Goal: Task Accomplishment & Management: Manage account settings

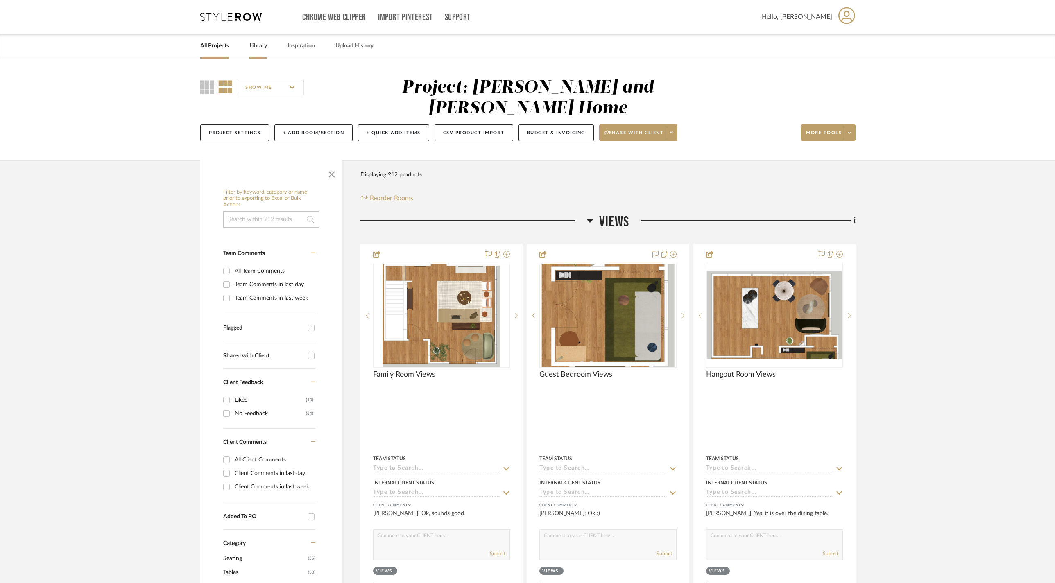
click at [267, 51] on link "Library" at bounding box center [258, 46] width 18 height 11
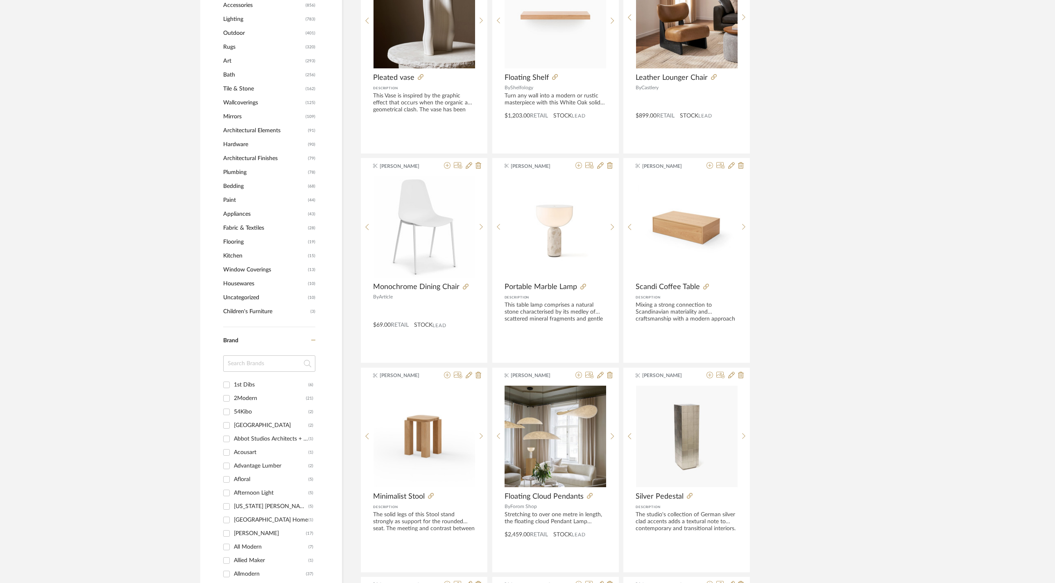
scroll to position [305, 0]
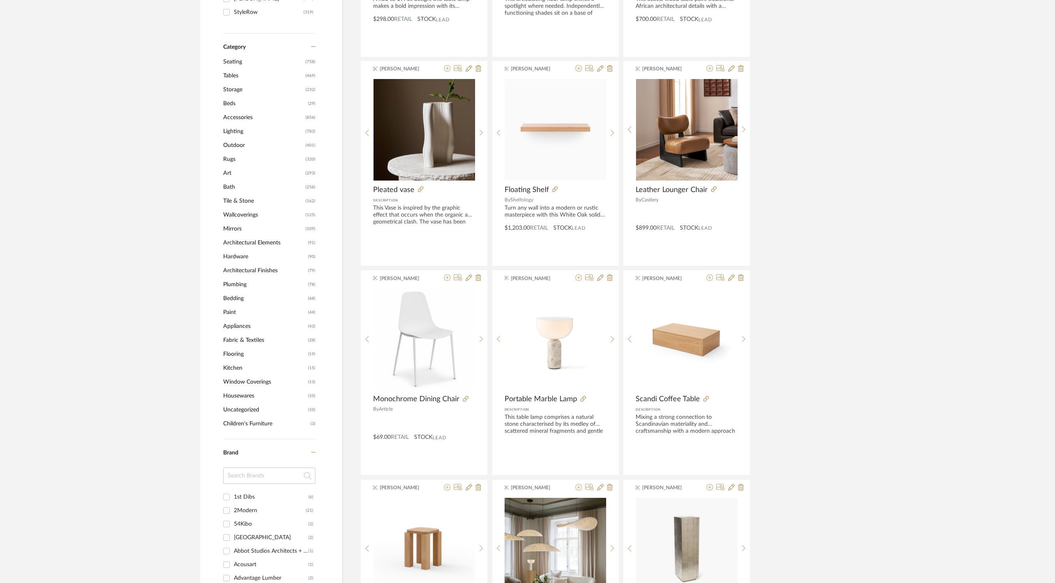
click at [246, 136] on span "Lighting" at bounding box center [263, 132] width 80 height 14
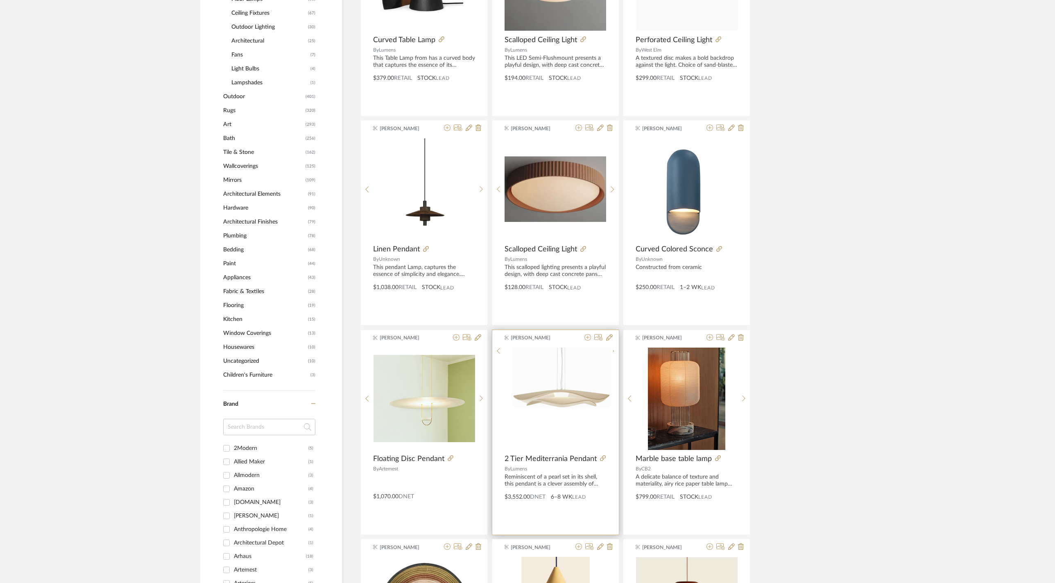
scroll to position [638, 0]
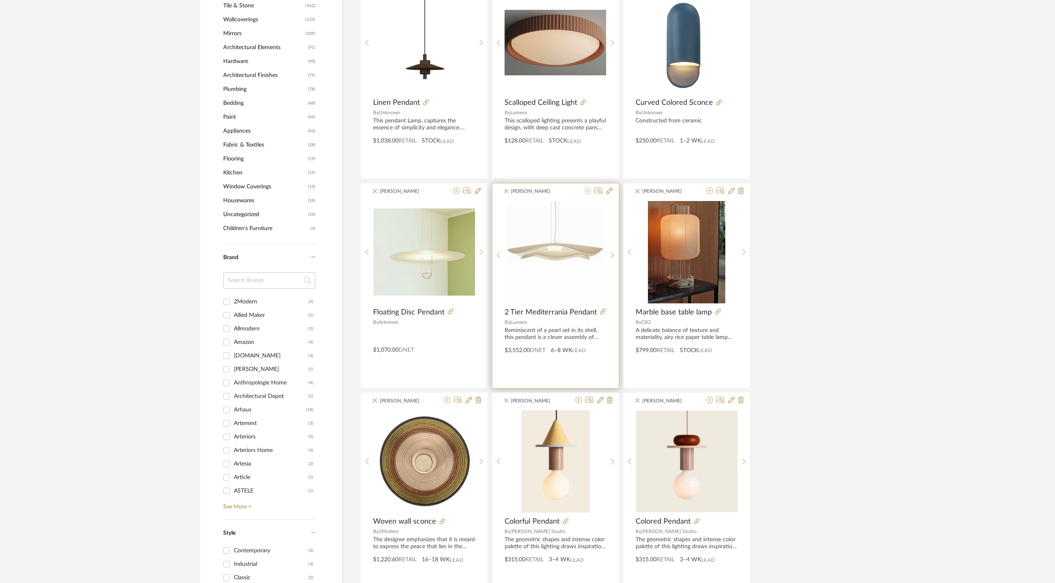
click at [585, 194] on icon at bounding box center [588, 191] width 7 height 7
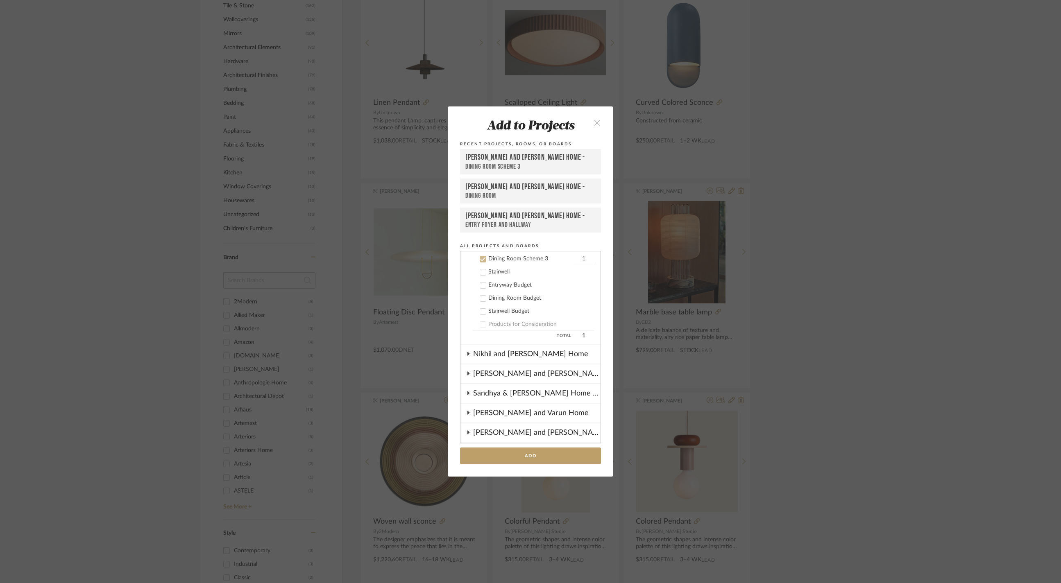
scroll to position [211, 0]
click at [481, 261] on icon at bounding box center [483, 259] width 6 height 6
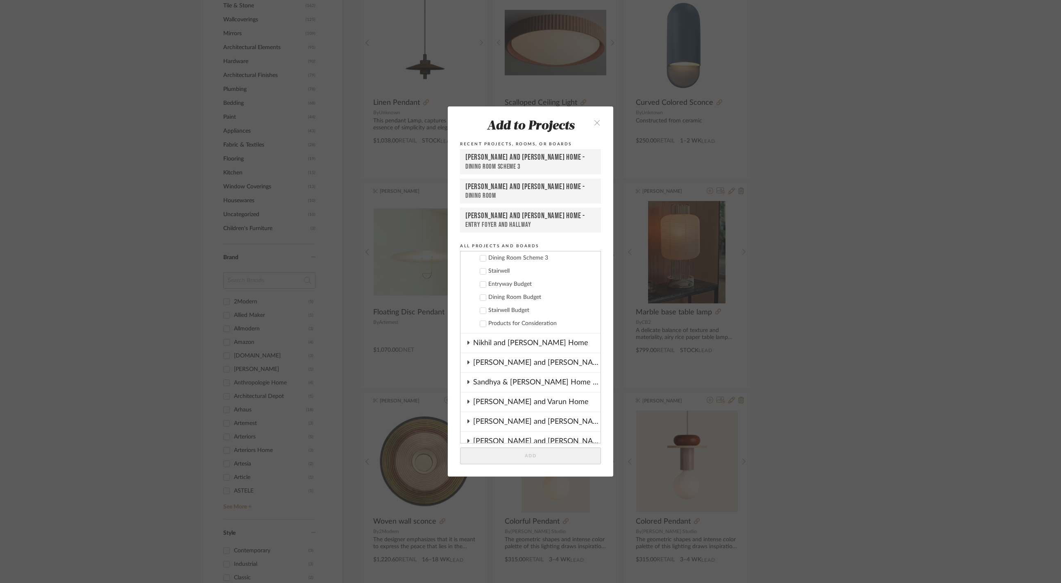
scroll to position [62, 0]
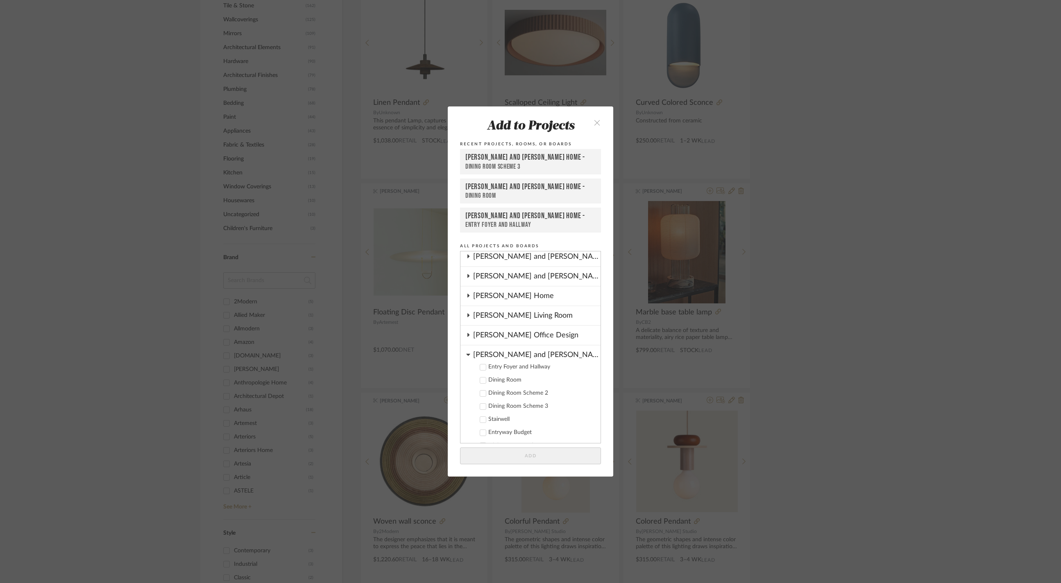
click at [467, 356] on icon at bounding box center [468, 355] width 4 height 2
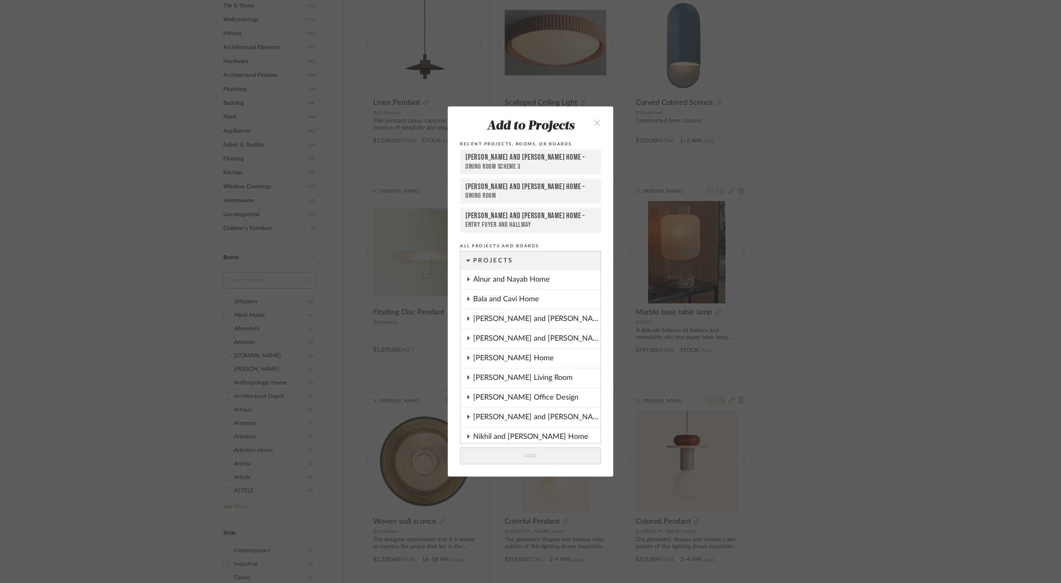
click at [465, 301] on icon at bounding box center [468, 299] width 7 height 4
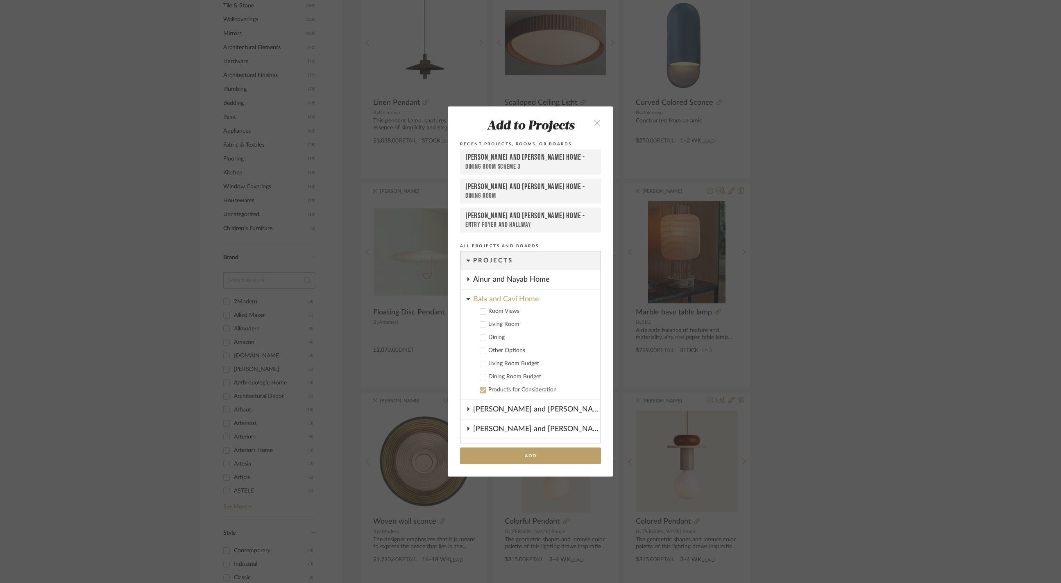
click at [480, 328] on icon at bounding box center [483, 325] width 6 height 6
click at [538, 465] on button "Add" at bounding box center [530, 456] width 141 height 17
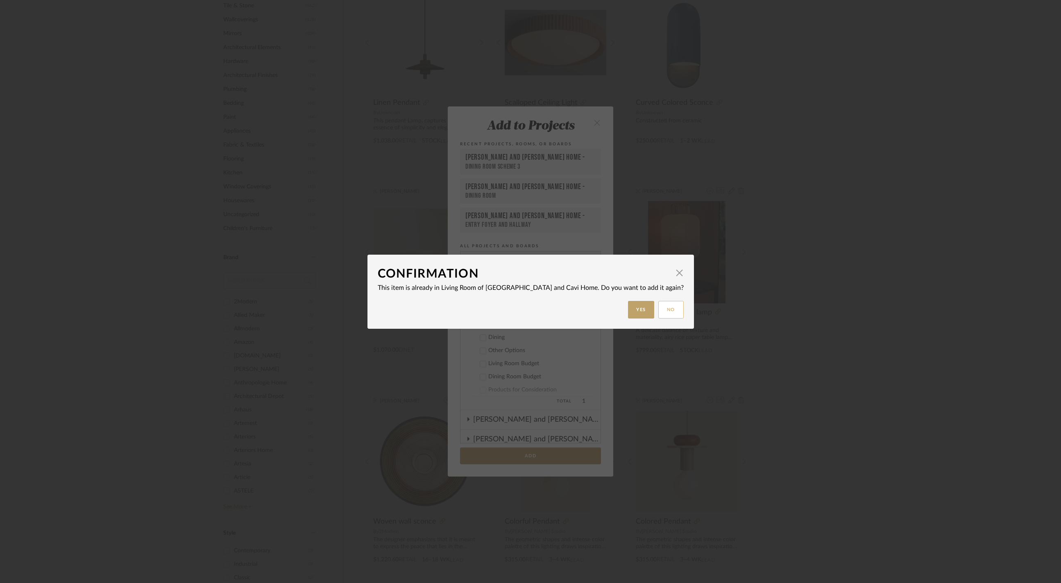
click at [659, 311] on button "No" at bounding box center [670, 310] width 25 height 18
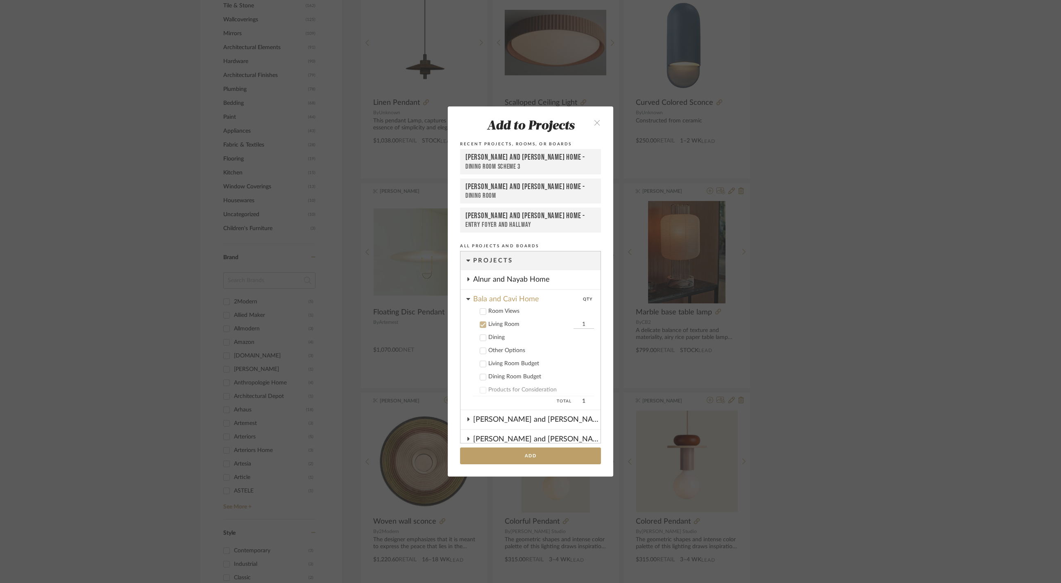
click at [596, 119] on icon "close" at bounding box center [597, 122] width 7 height 7
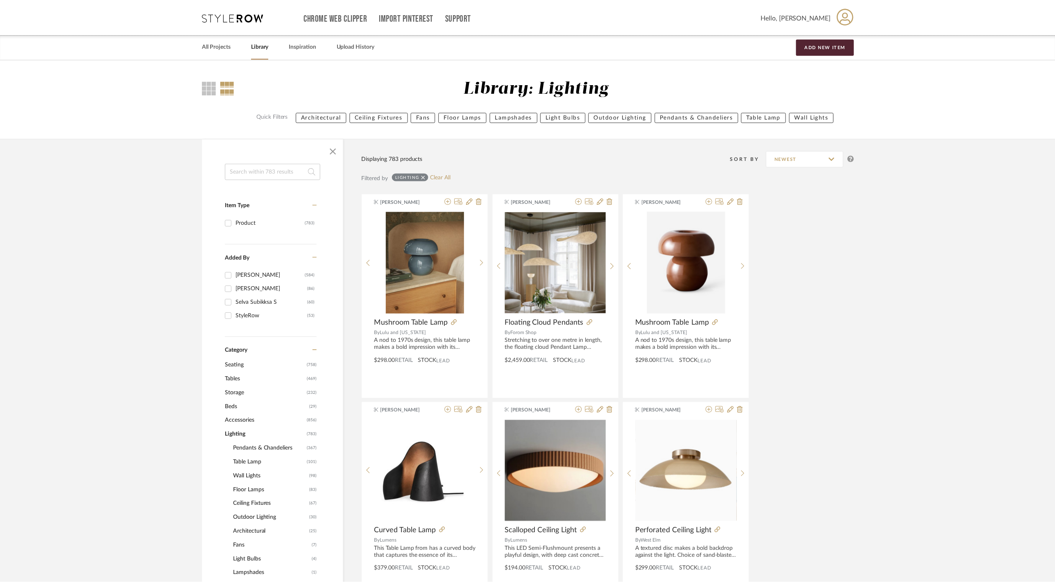
scroll to position [638, 0]
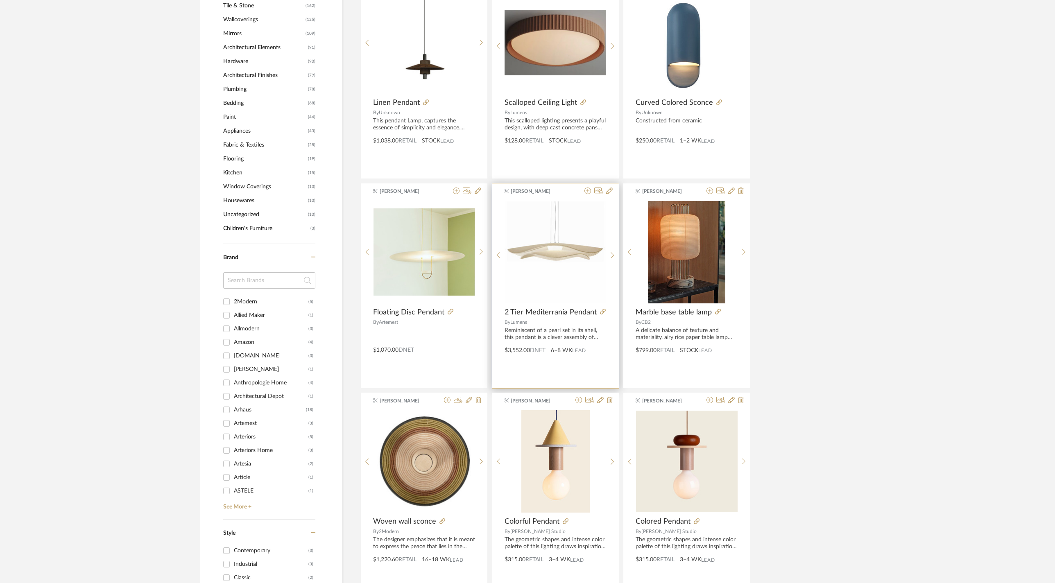
click at [564, 266] on img "0" at bounding box center [556, 253] width 102 height 102
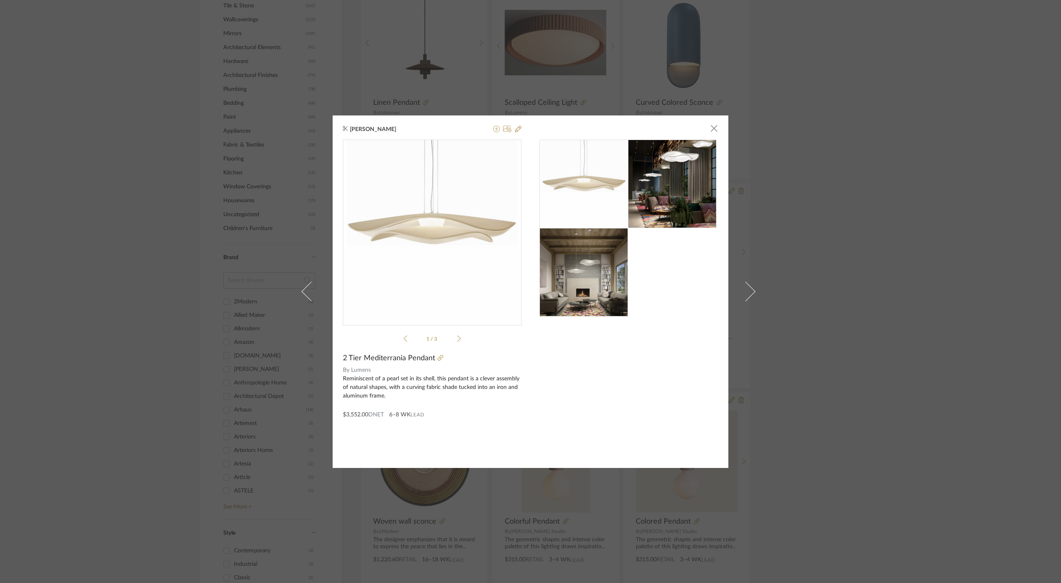
click at [671, 165] on img at bounding box center [672, 184] width 88 height 88
click at [604, 279] on img at bounding box center [583, 272] width 88 height 88
click at [741, 290] on span at bounding box center [746, 292] width 20 height 20
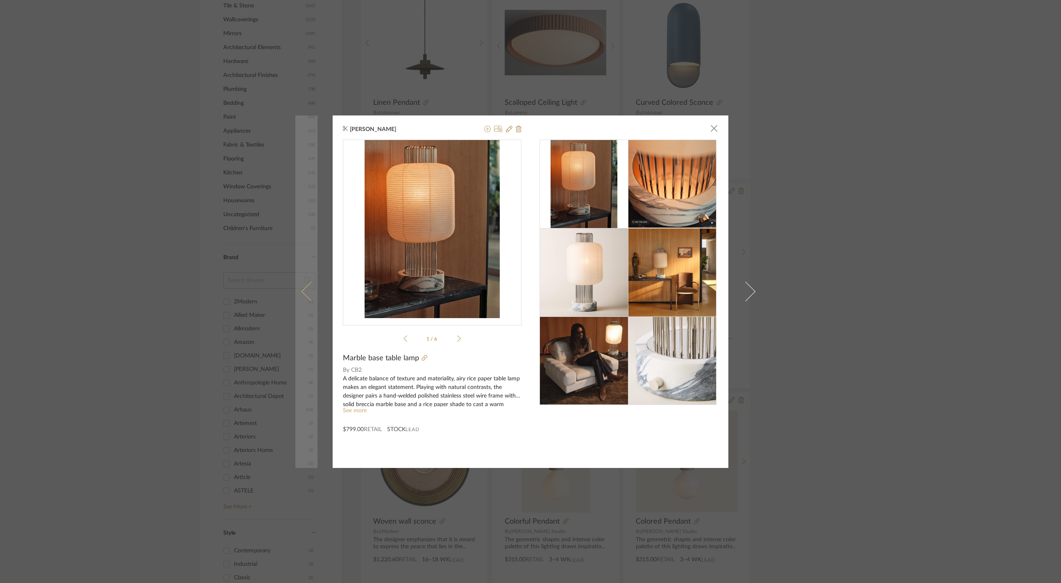
click at [301, 283] on link at bounding box center [306, 292] width 22 height 353
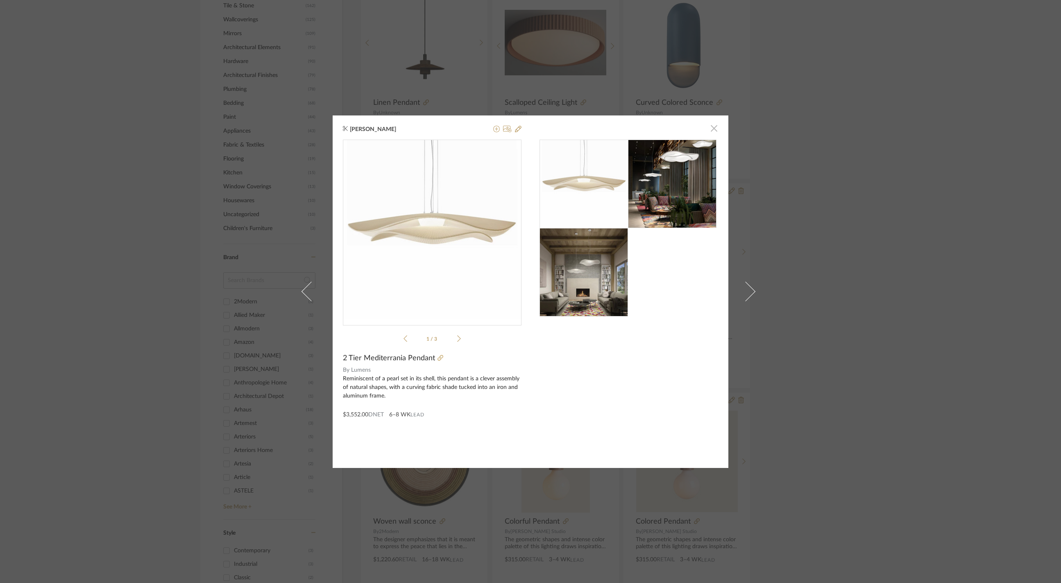
click at [710, 126] on span "button" at bounding box center [714, 128] width 16 height 16
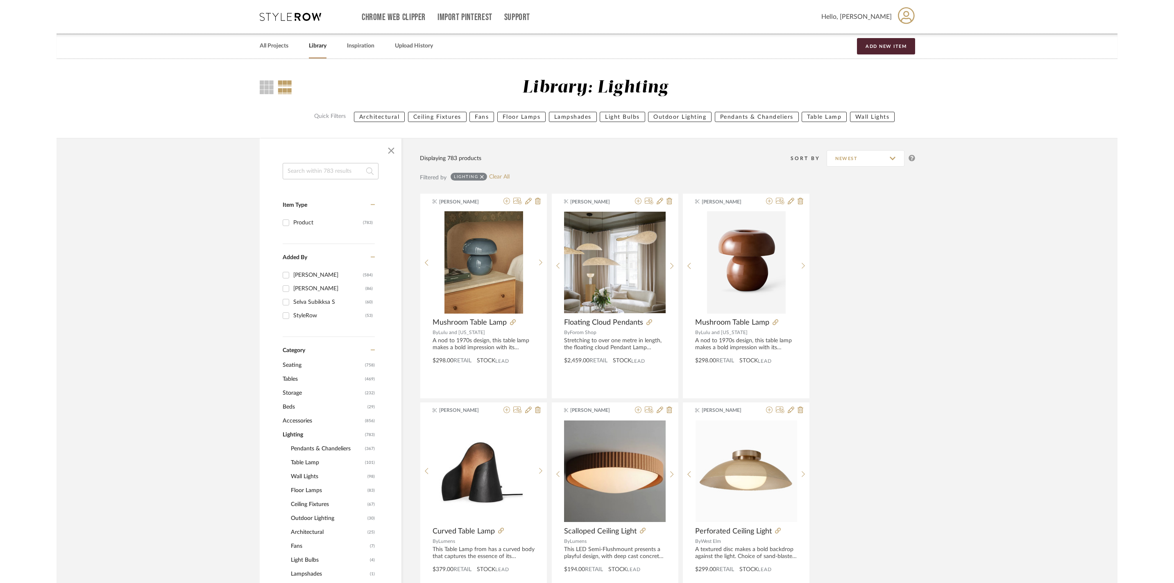
scroll to position [638, 0]
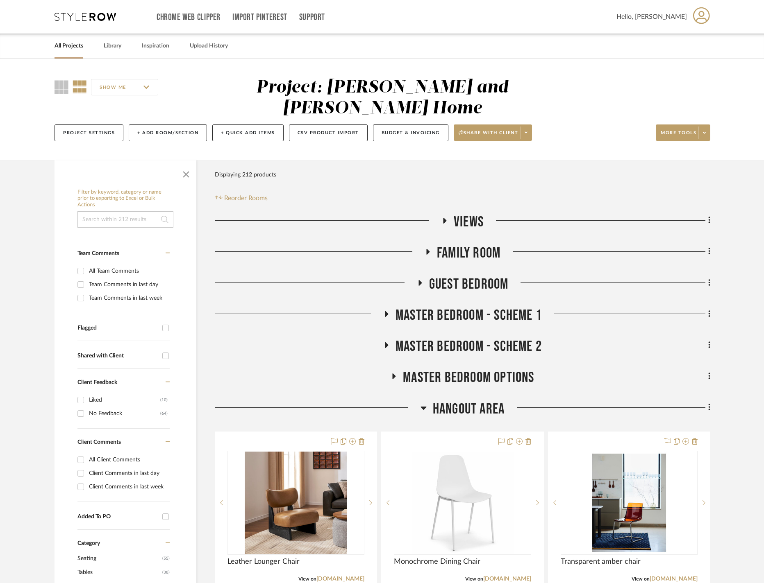
click at [421, 407] on icon at bounding box center [423, 408] width 6 height 10
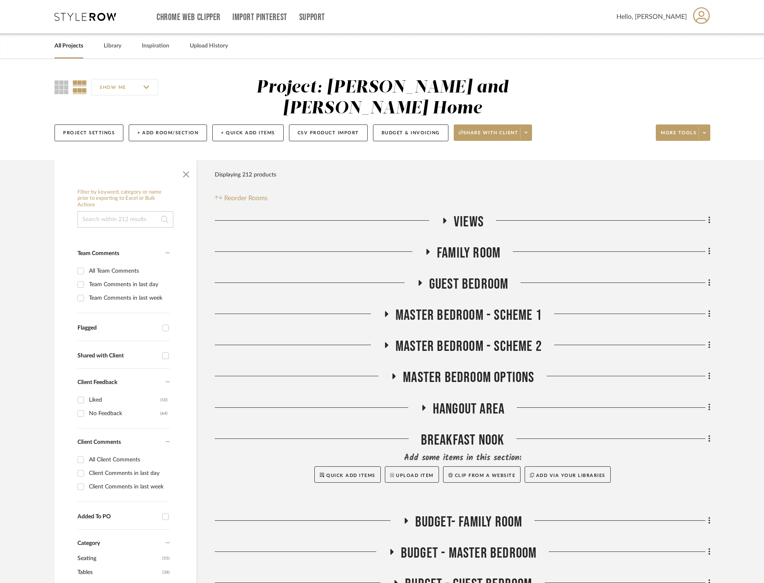
click at [424, 249] on icon at bounding box center [427, 252] width 10 height 6
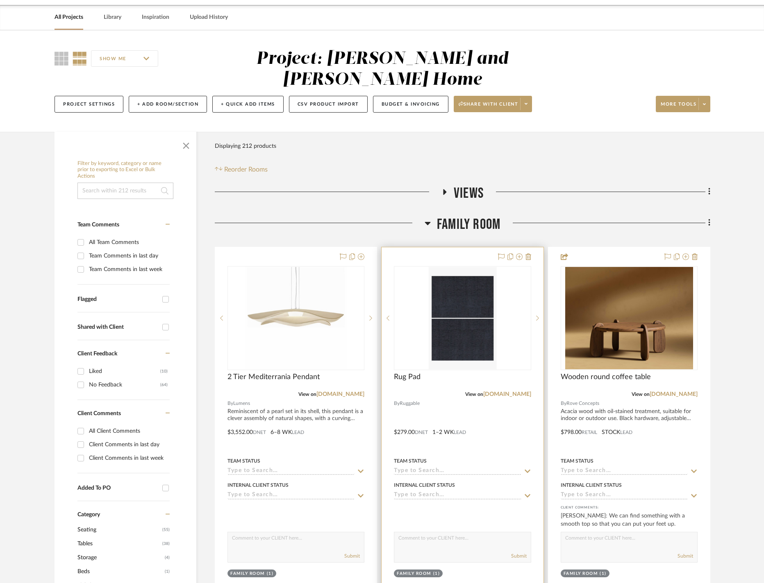
scroll to position [153, 0]
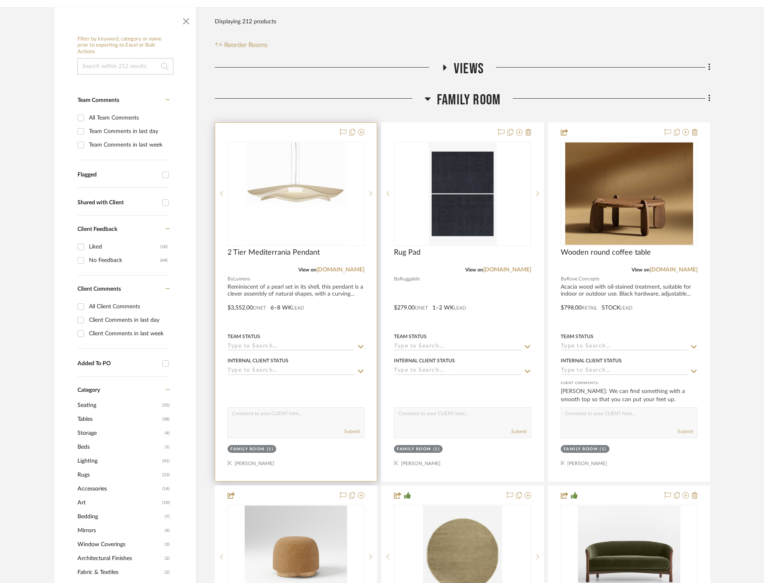
click at [0, 0] on img at bounding box center [0, 0] width 0 height 0
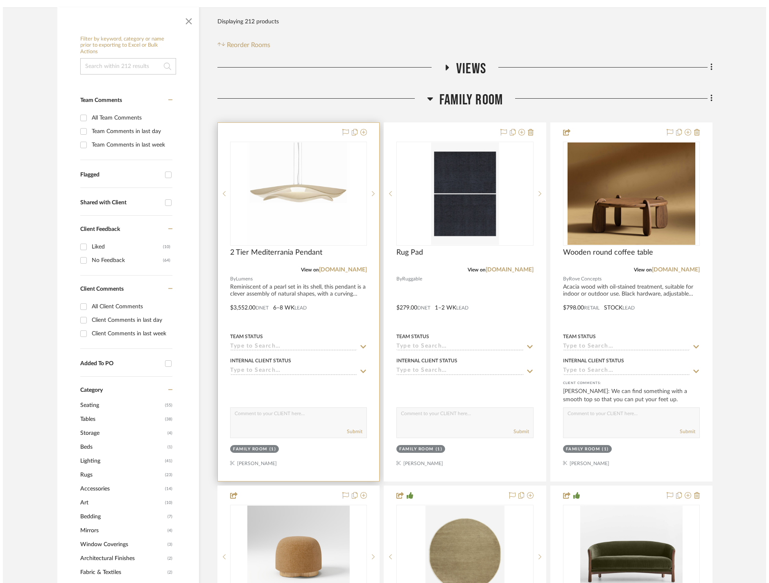
scroll to position [0, 0]
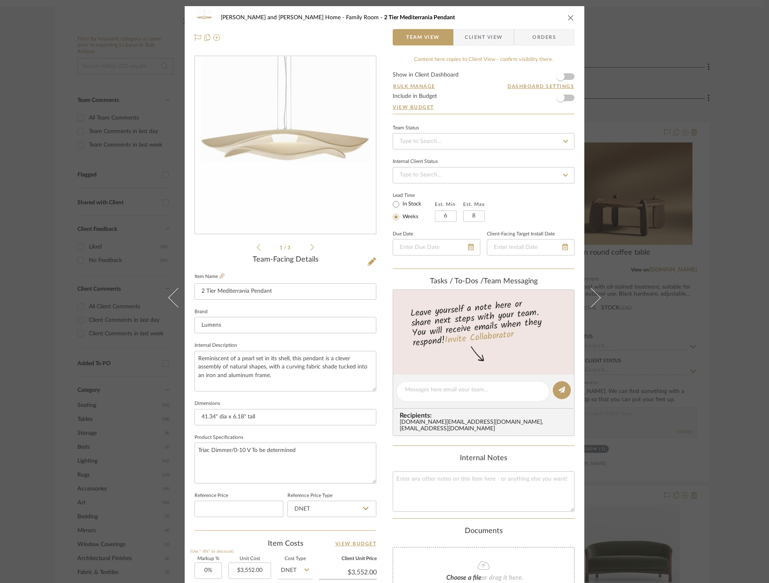
click at [310, 249] on icon at bounding box center [312, 247] width 4 height 7
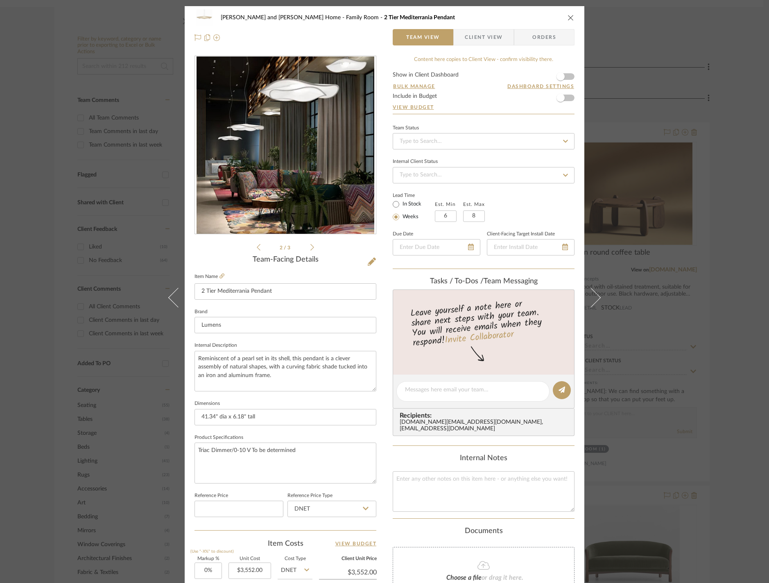
click at [312, 251] on div "2 / 3" at bounding box center [286, 154] width 182 height 197
click at [310, 249] on icon at bounding box center [312, 247] width 4 height 7
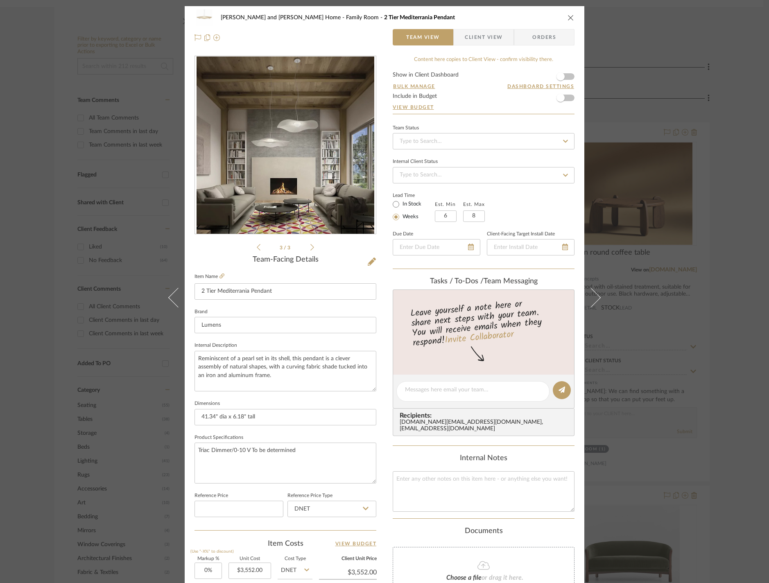
click at [659, 134] on div "Sharika and Ashish Home Family Room 2 Tier Mediterrania Pendant Team View Clien…" at bounding box center [384, 291] width 769 height 583
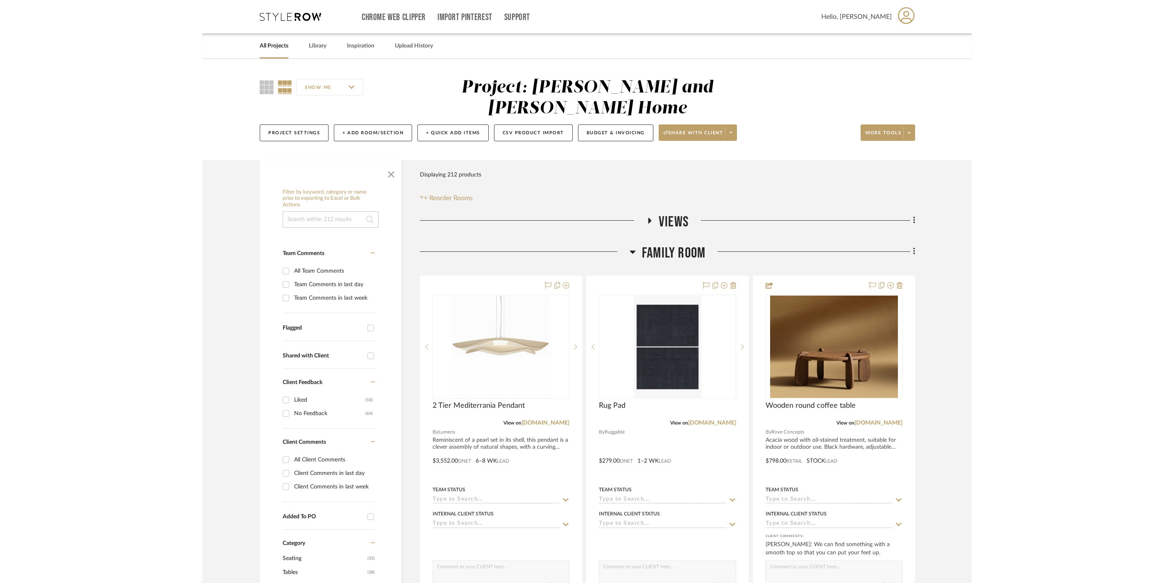
scroll to position [153, 0]
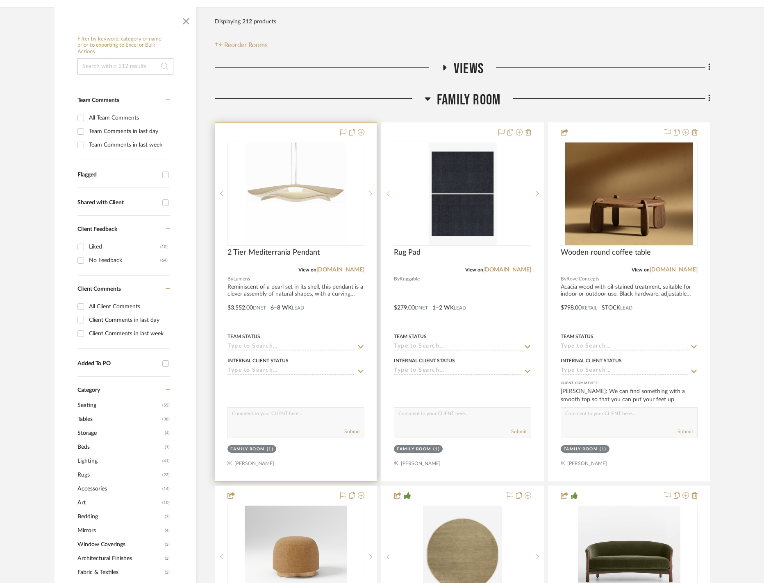
click at [297, 188] on img "0" at bounding box center [296, 194] width 102 height 102
click at [309, 187] on img "0" at bounding box center [296, 194] width 102 height 102
click at [293, 252] on span "2 Tier Mediterrania Pendant" at bounding box center [273, 252] width 92 height 9
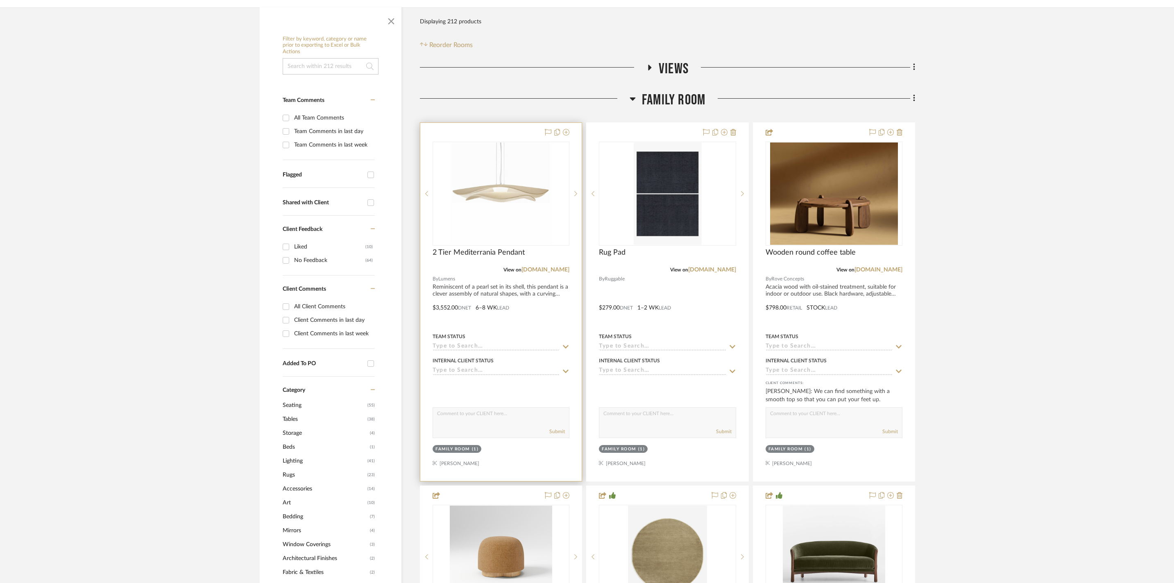
click at [545, 155] on img "0" at bounding box center [501, 194] width 102 height 102
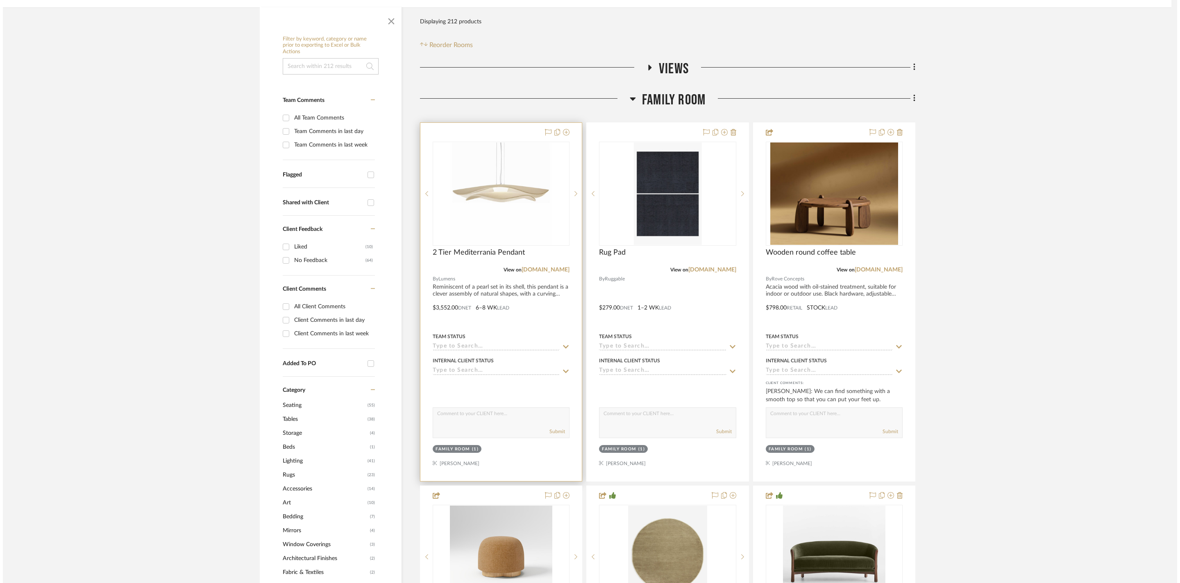
scroll to position [0, 0]
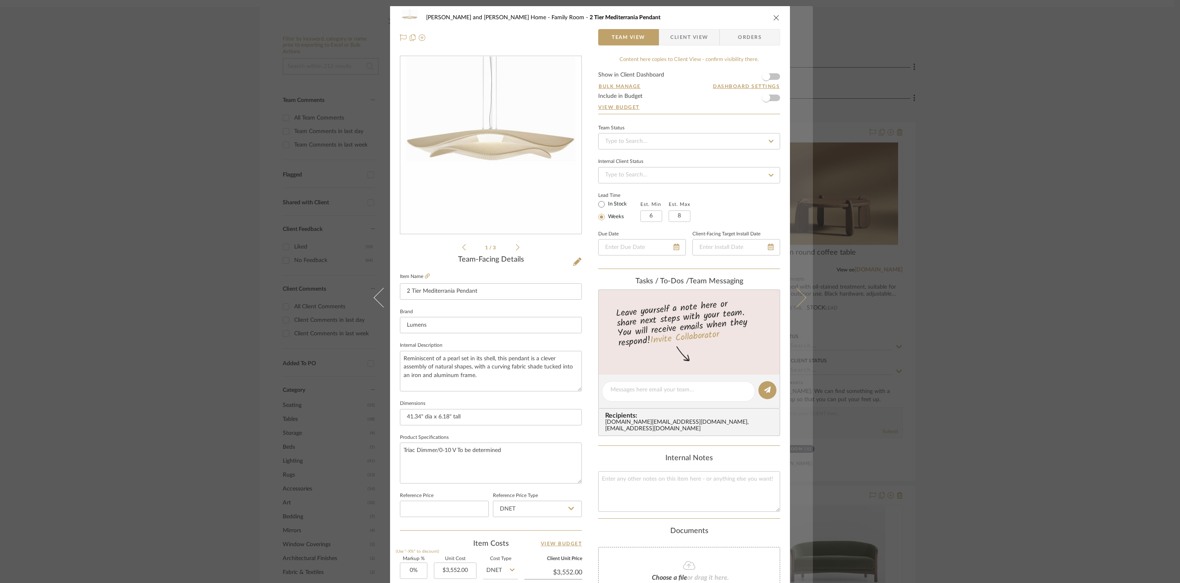
click at [763, 290] on button at bounding box center [801, 297] width 23 height 583
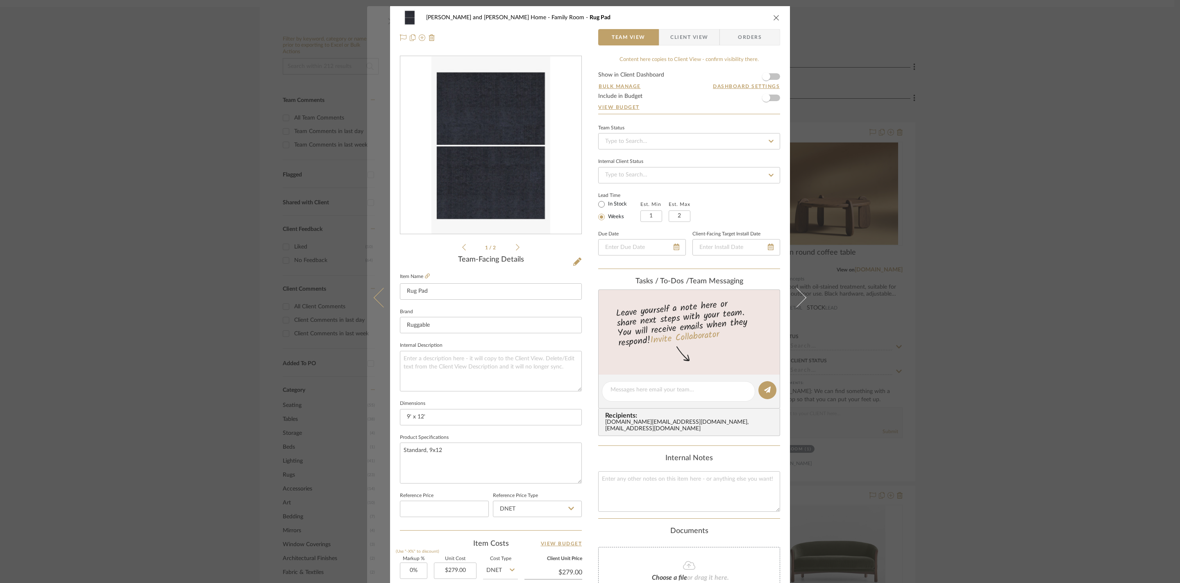
click at [374, 301] on icon at bounding box center [384, 298] width 20 height 20
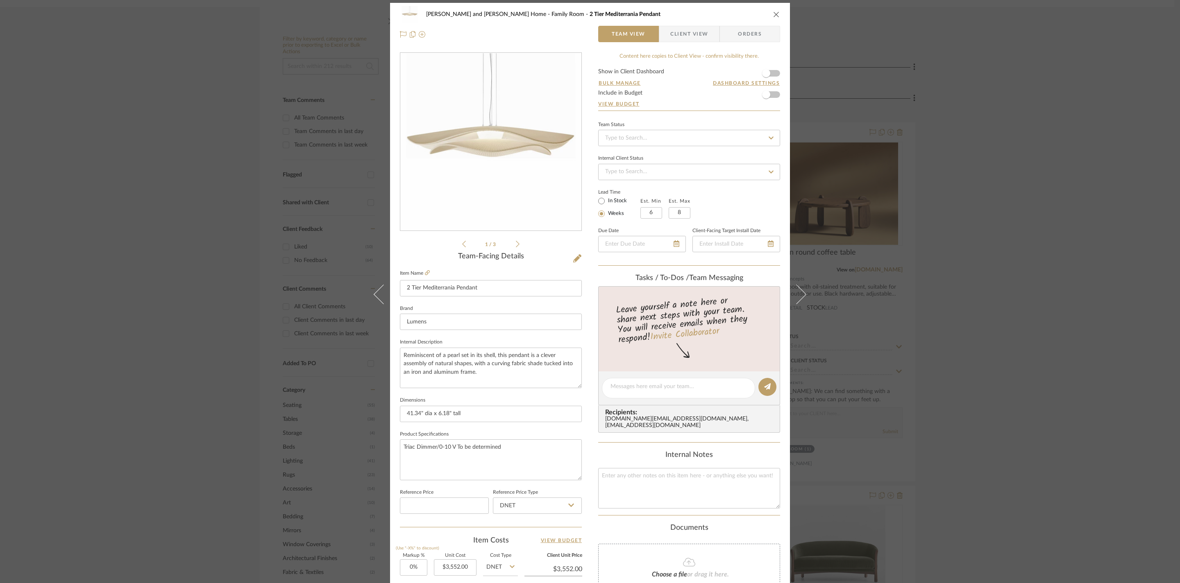
scroll to position [224, 0]
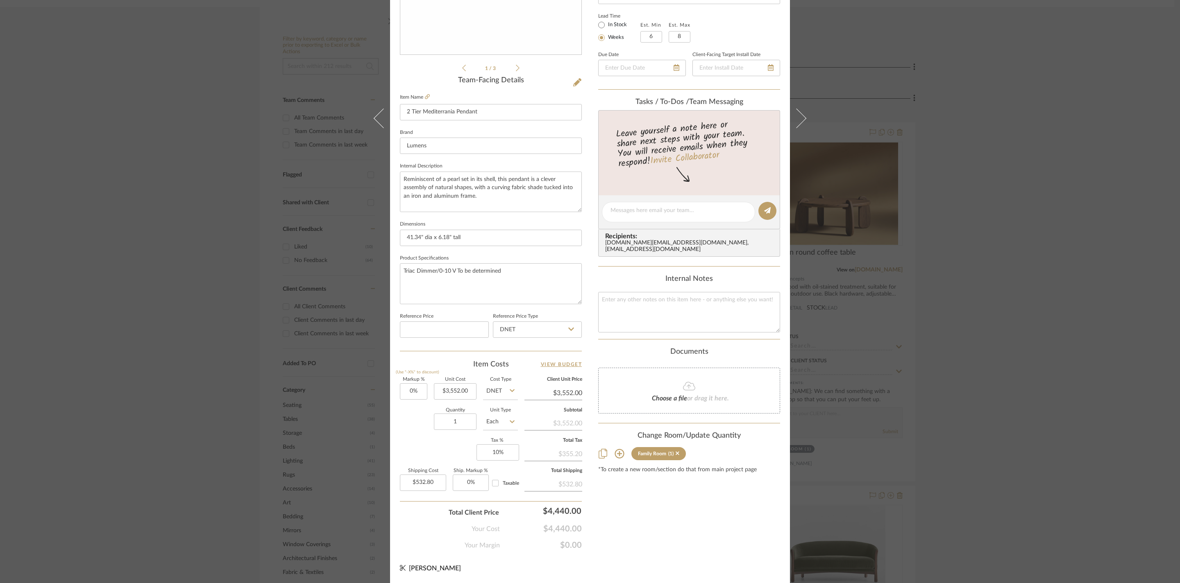
click at [763, 327] on div "Sharika and Ashish Home Family Room 2 Tier Mediterrania Pendant Team View Clien…" at bounding box center [590, 291] width 1180 height 583
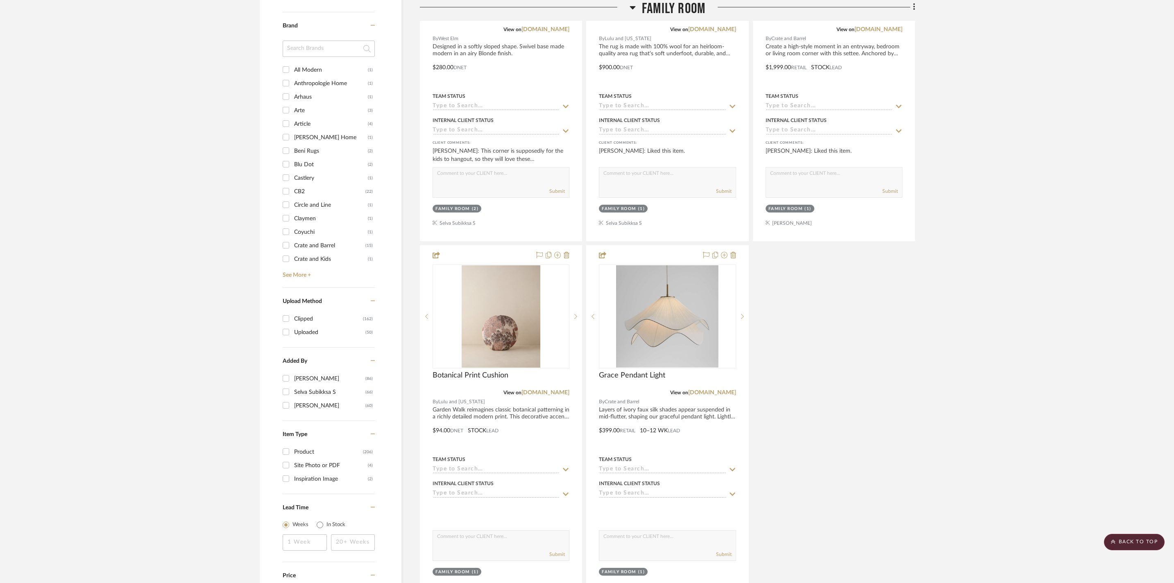
scroll to position [888, 0]
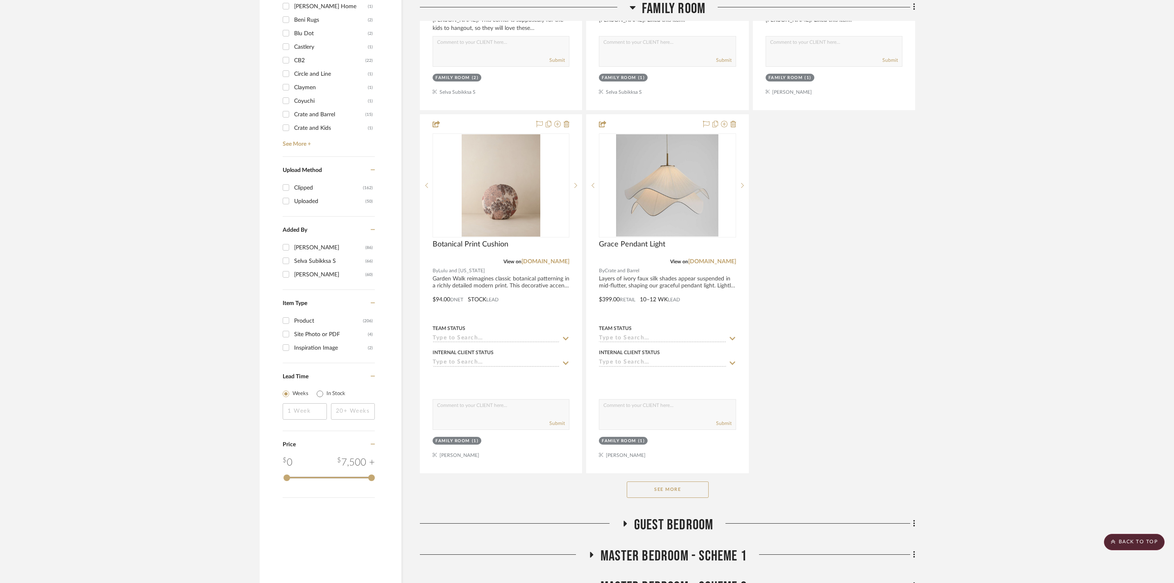
click at [670, 498] on button "See More" at bounding box center [668, 490] width 82 height 16
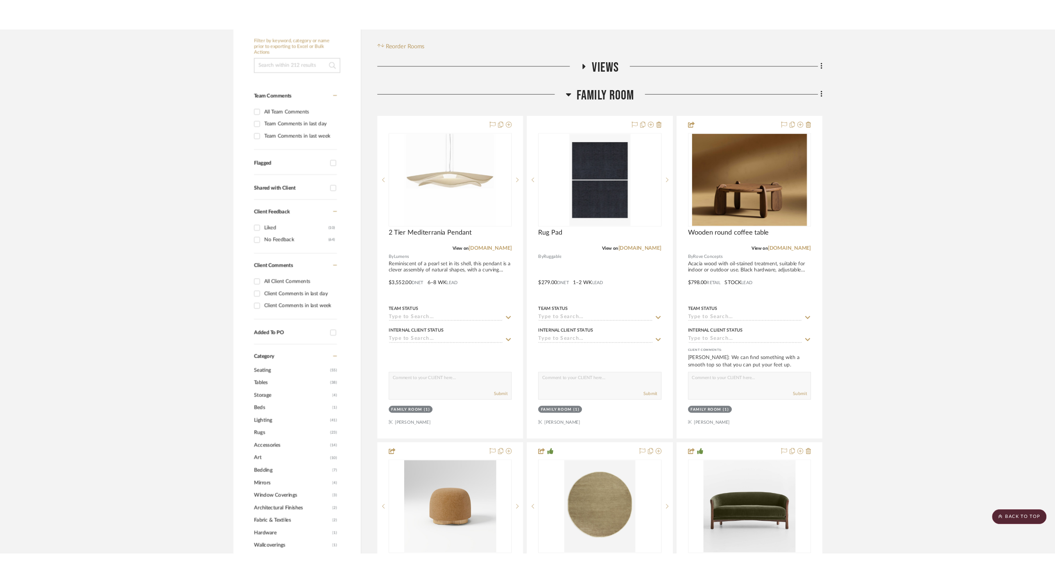
scroll to position [179, 0]
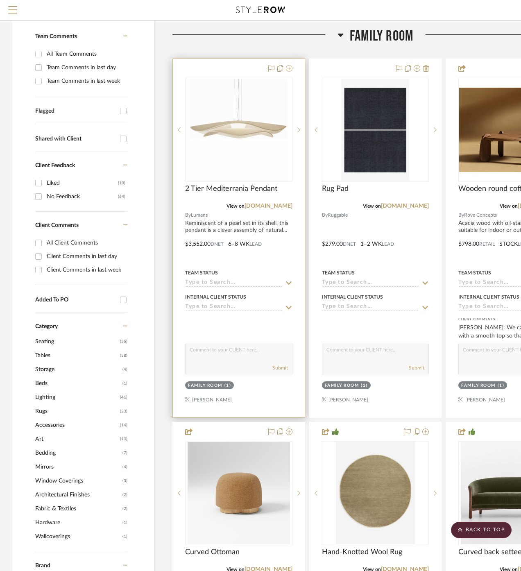
click at [288, 72] on icon at bounding box center [289, 68] width 7 height 7
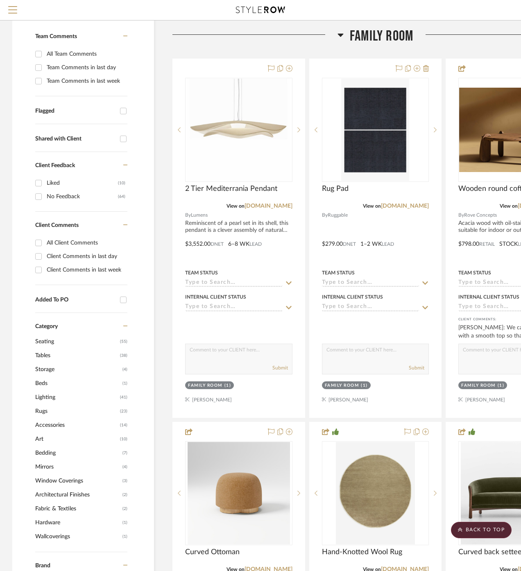
click at [498, 48] on div at bounding box center [495, 37] width 165 height 21
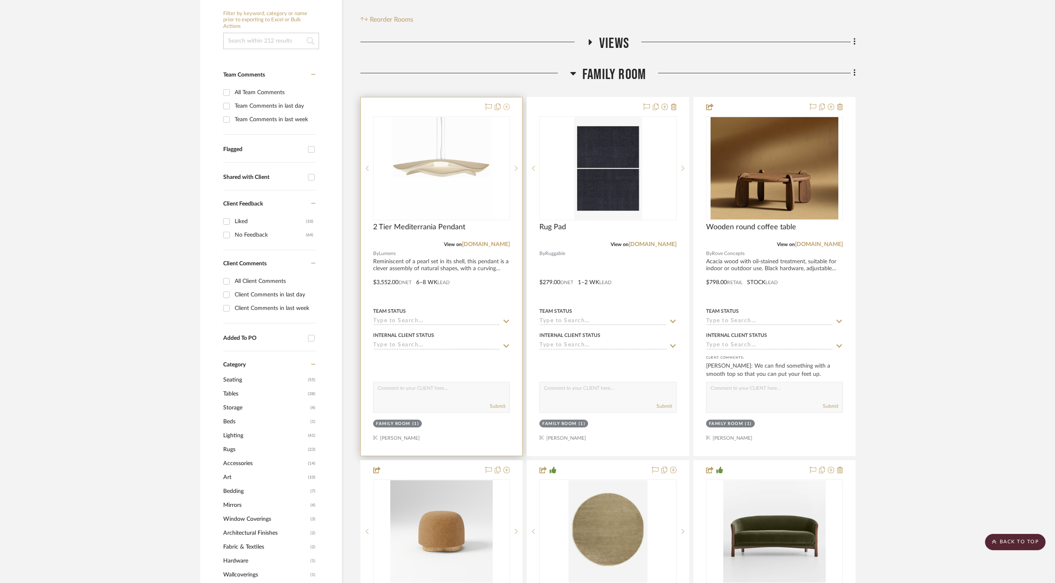
click at [508, 104] on icon at bounding box center [506, 107] width 7 height 7
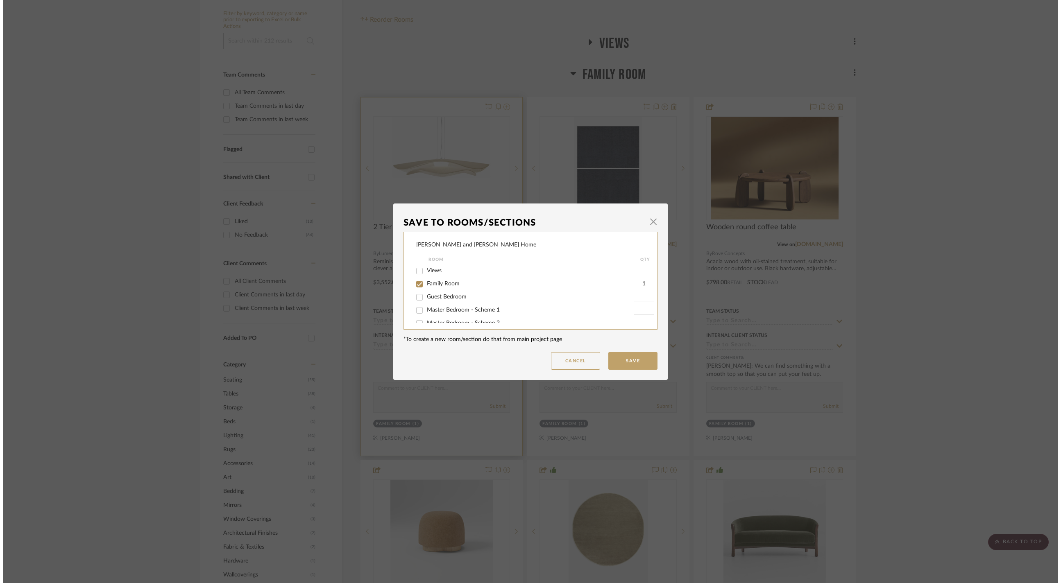
scroll to position [0, 0]
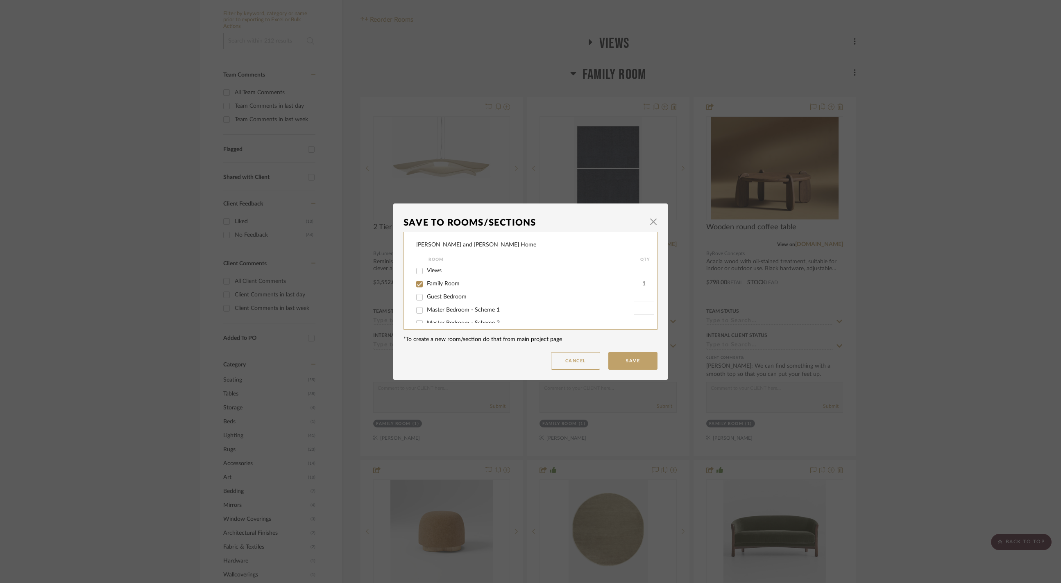
click at [417, 288] on input "Family Room" at bounding box center [419, 284] width 13 height 13
checkbox input "false"
click at [635, 362] on button "Save" at bounding box center [632, 361] width 49 height 18
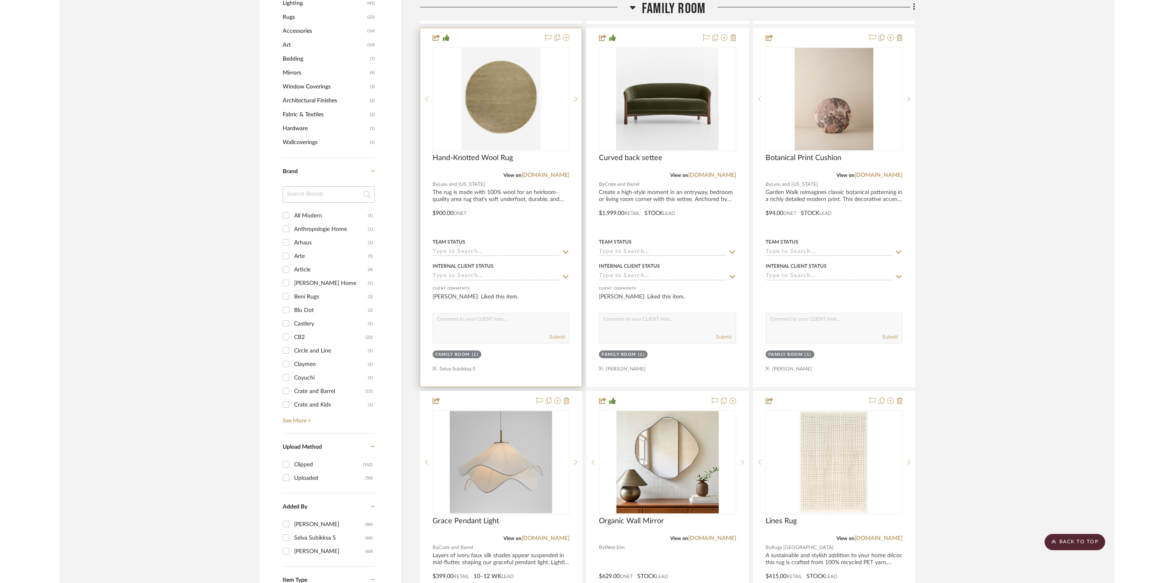
scroll to position [577, 0]
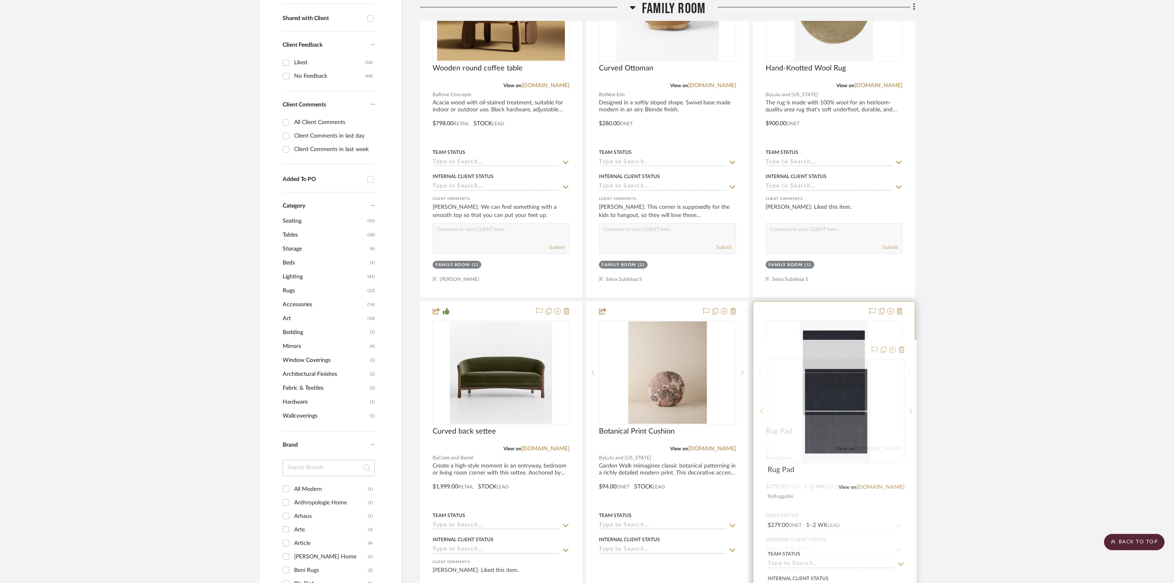
drag, startPoint x: 496, startPoint y: 44, endPoint x: 831, endPoint y: 442, distance: 520.4
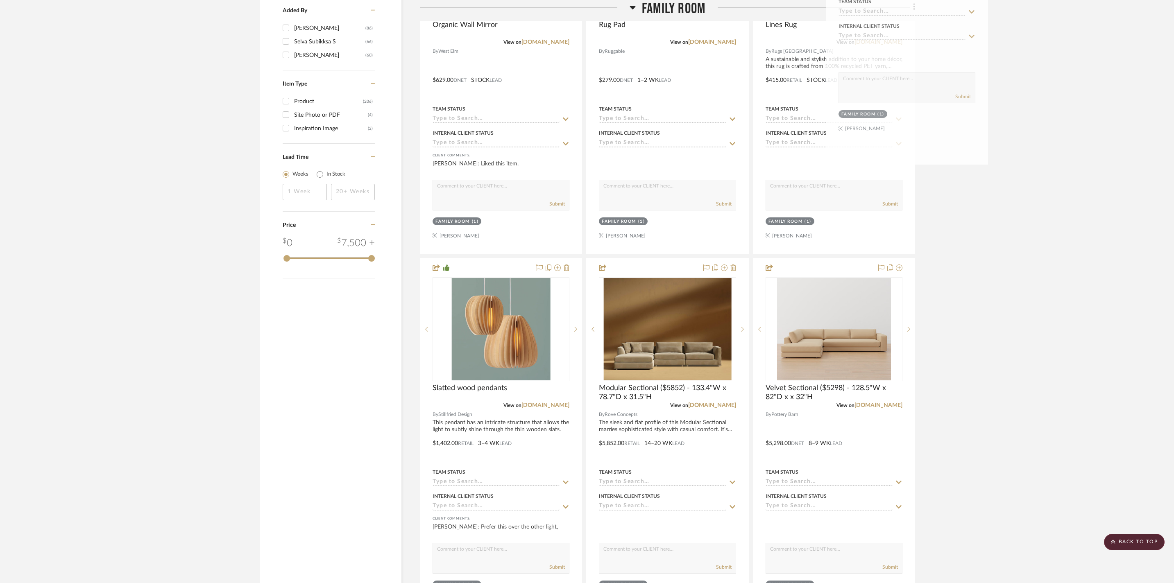
scroll to position [1112, 0]
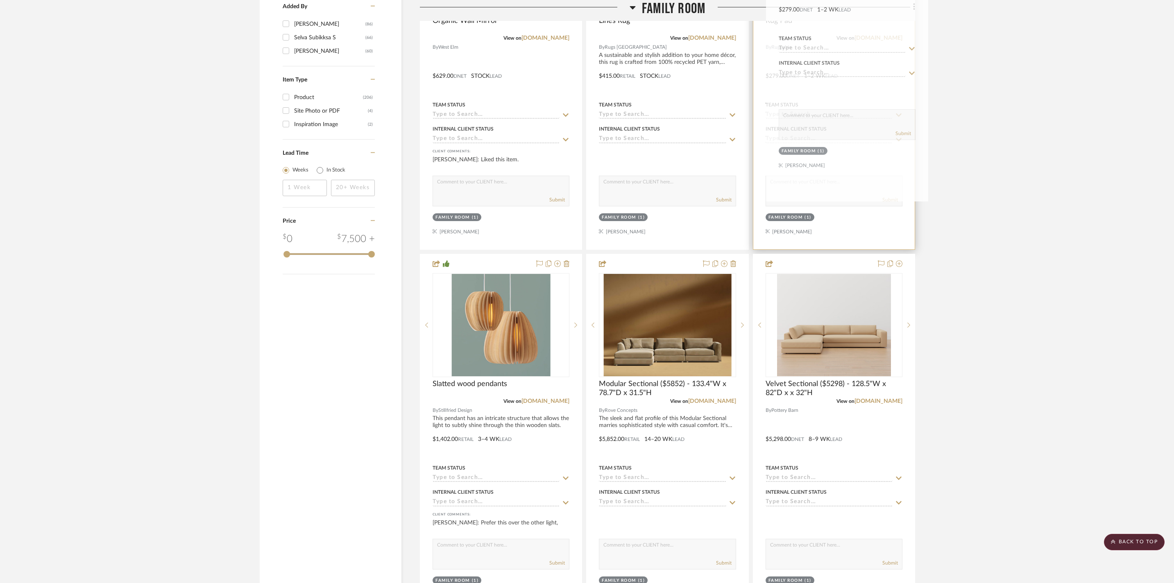
drag, startPoint x: 876, startPoint y: 46, endPoint x: 889, endPoint y: 165, distance: 120.3
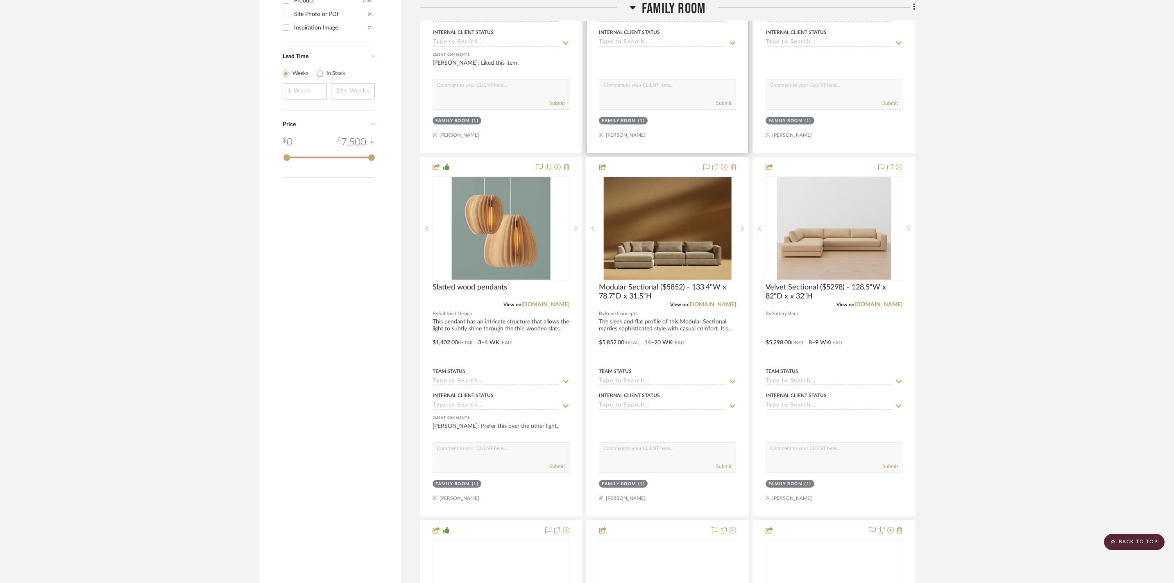
scroll to position [1219, 0]
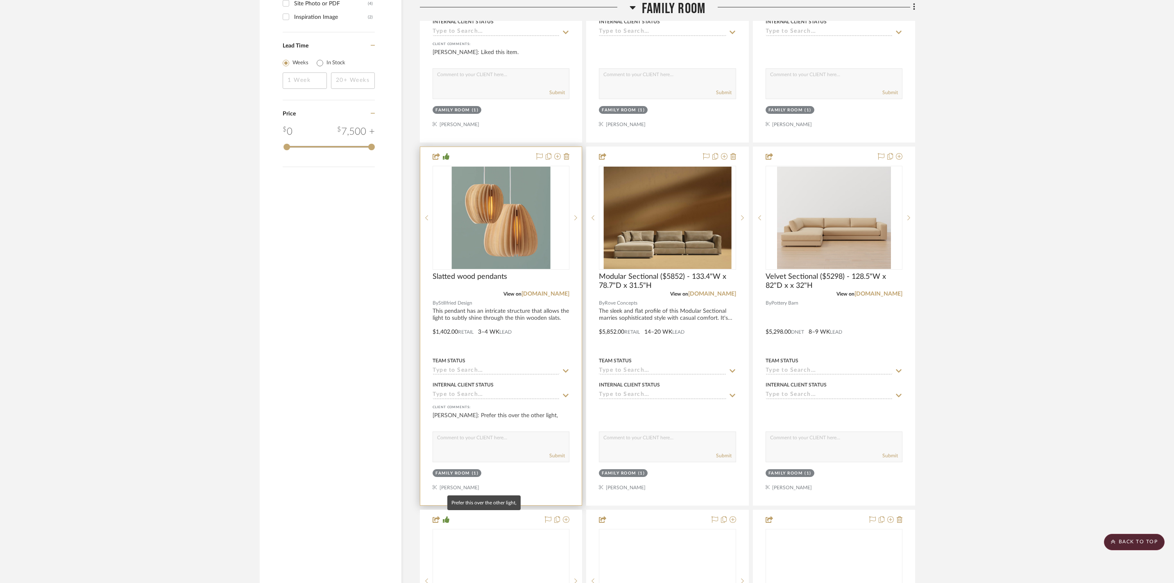
click at [524, 428] on div "Ashish Premaraj: Prefer this over the other light," at bounding box center [501, 420] width 137 height 16
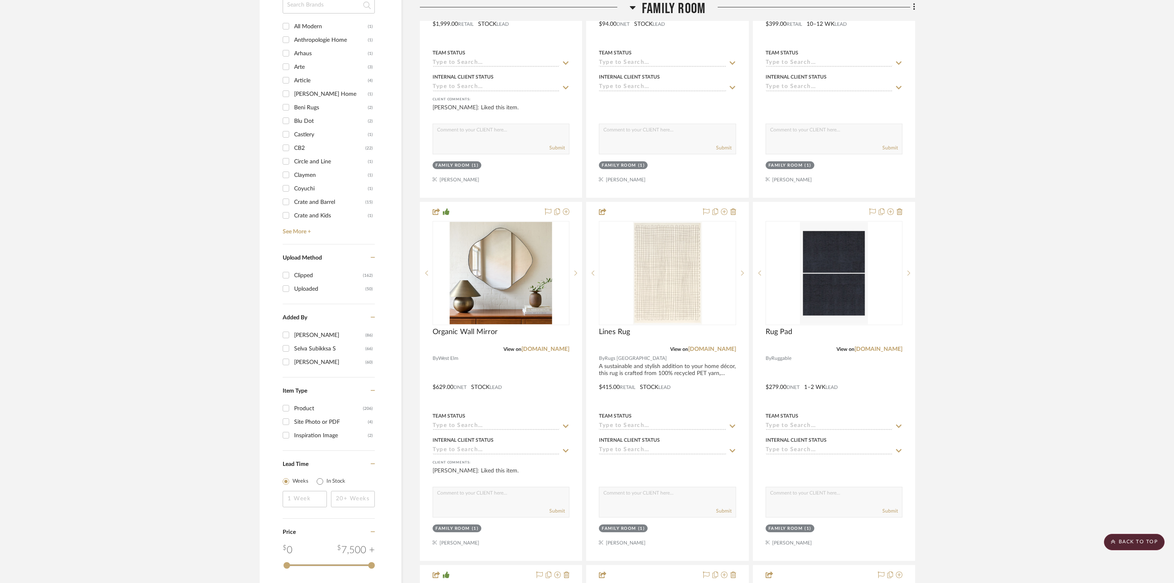
scroll to position [7, 0]
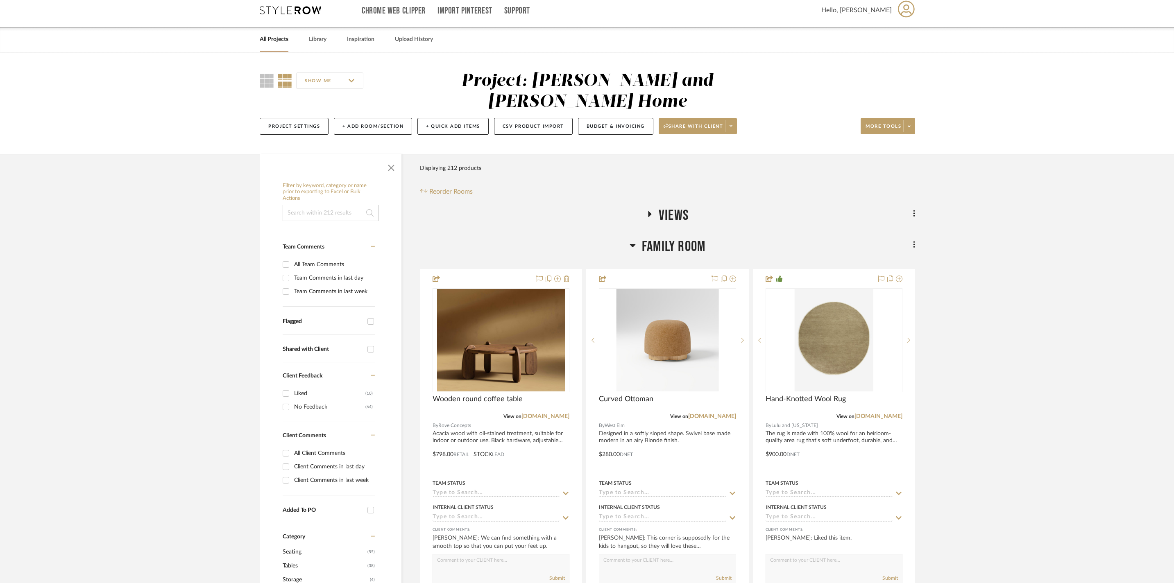
click at [634, 244] on icon at bounding box center [633, 245] width 6 height 3
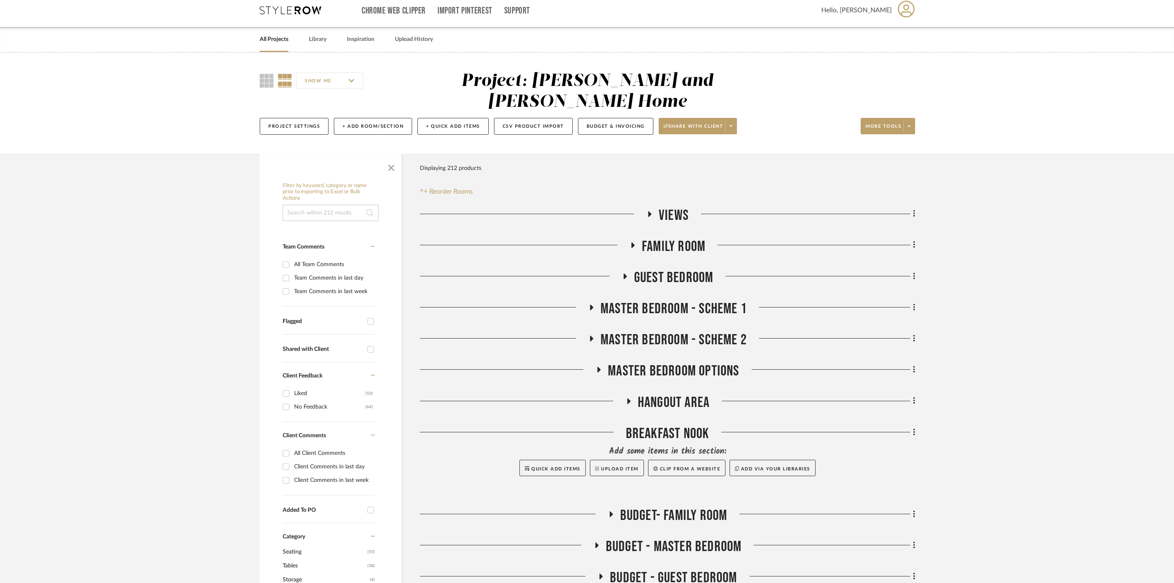
click at [628, 269] on h3 "Guest Bedroom" at bounding box center [668, 278] width 92 height 18
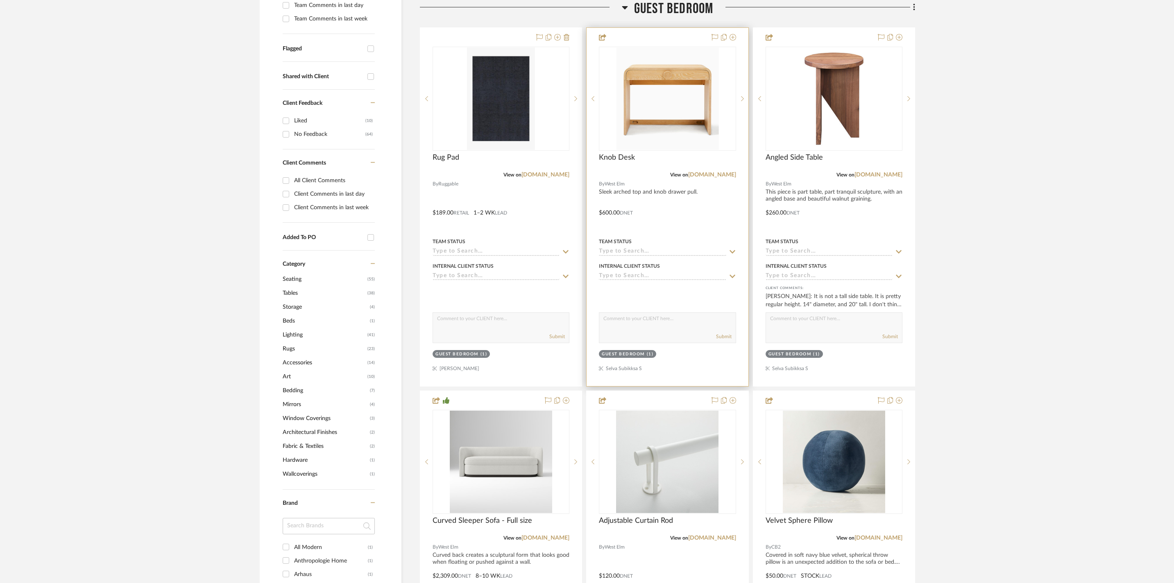
scroll to position [308, 0]
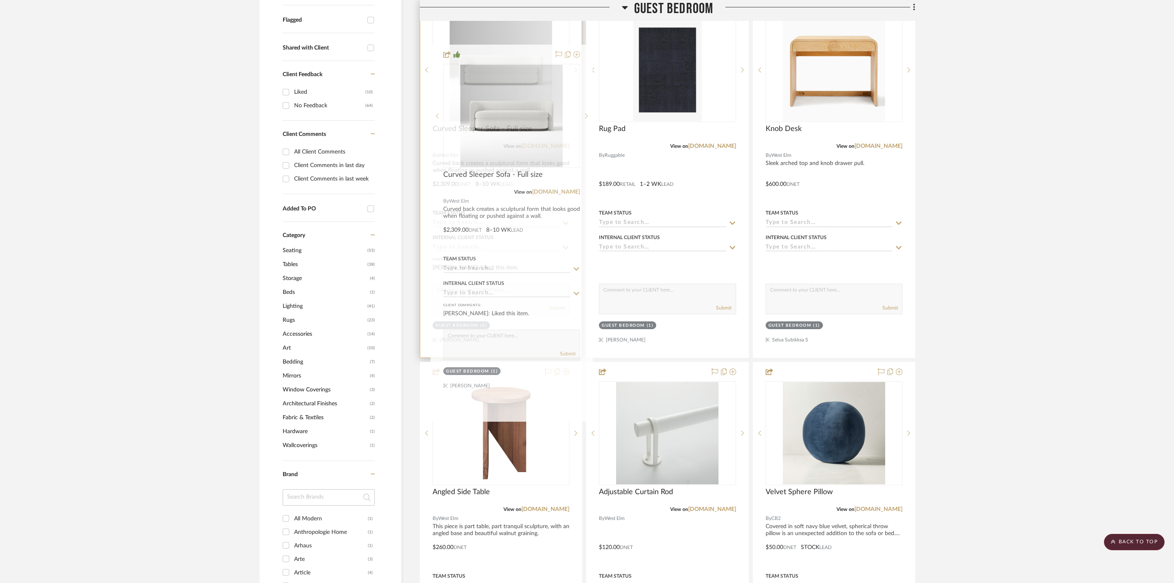
drag, startPoint x: 496, startPoint y: 487, endPoint x: 504, endPoint y: 151, distance: 336.0
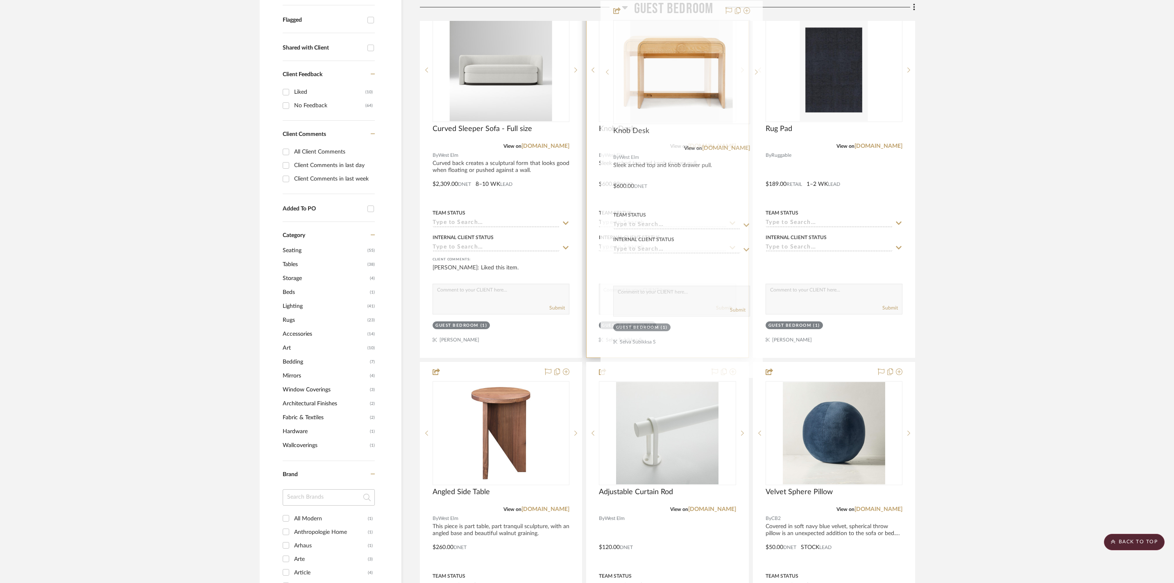
drag, startPoint x: 825, startPoint y: 94, endPoint x: 678, endPoint y: 102, distance: 146.9
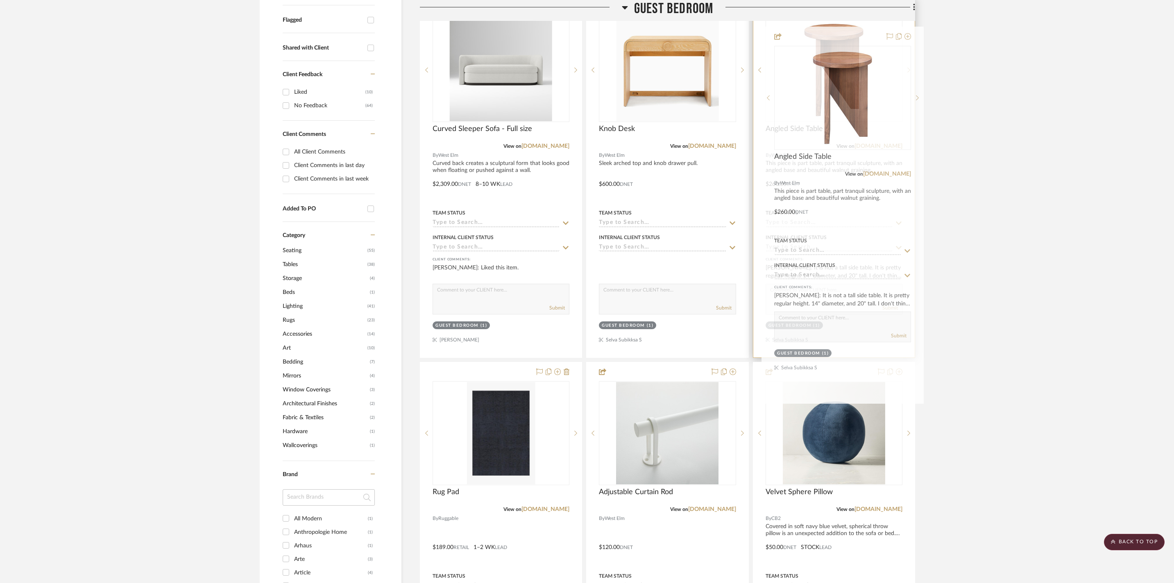
drag, startPoint x: 515, startPoint y: 419, endPoint x: 857, endPoint y: 67, distance: 490.1
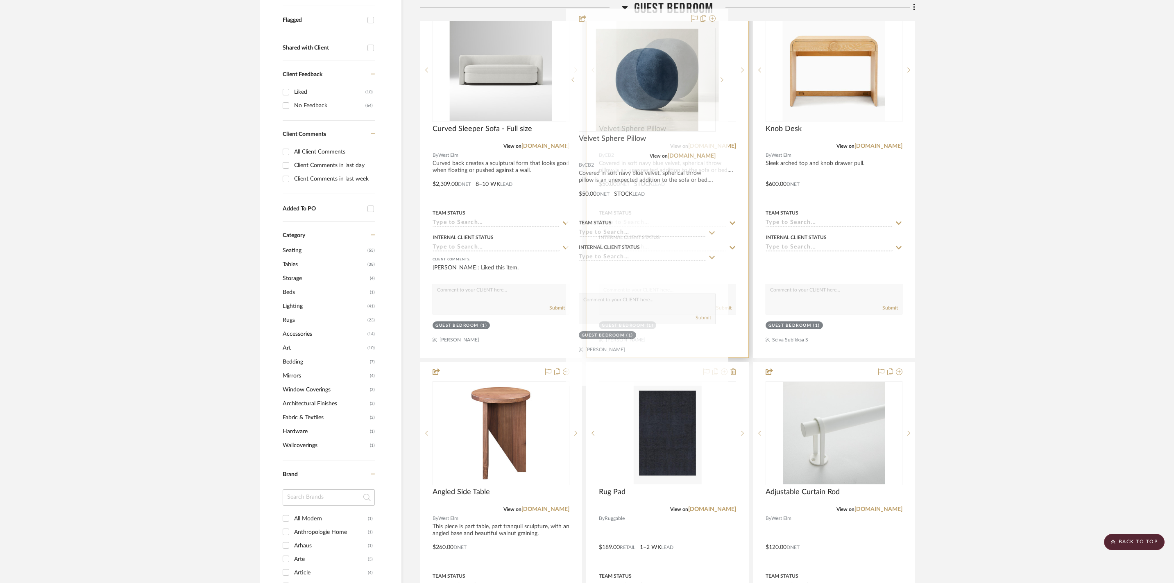
drag, startPoint x: 843, startPoint y: 447, endPoint x: 656, endPoint y: 80, distance: 411.8
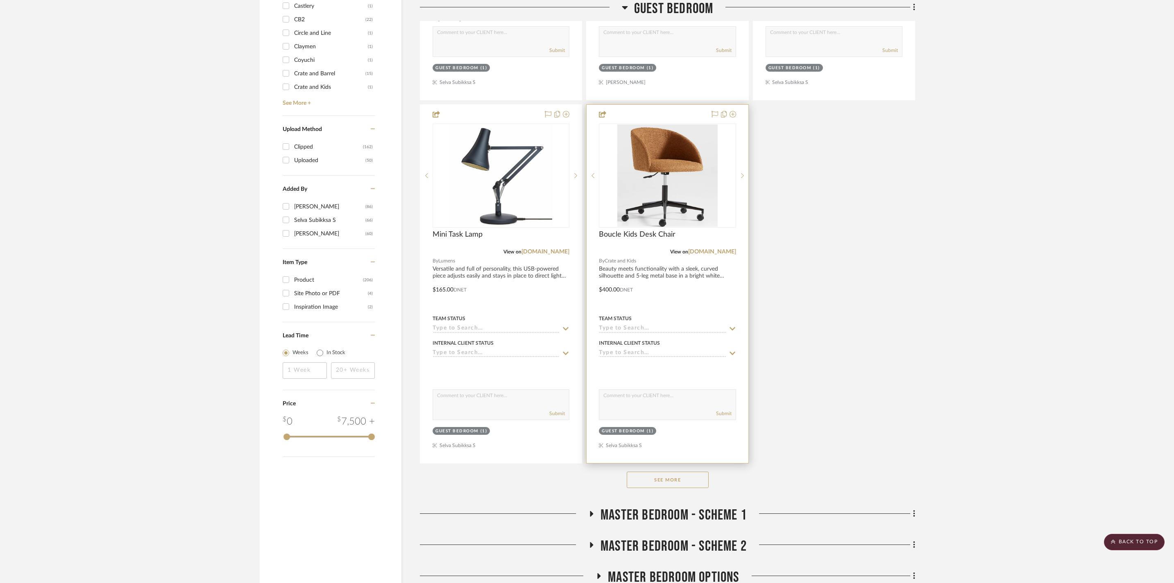
scroll to position [964, 0]
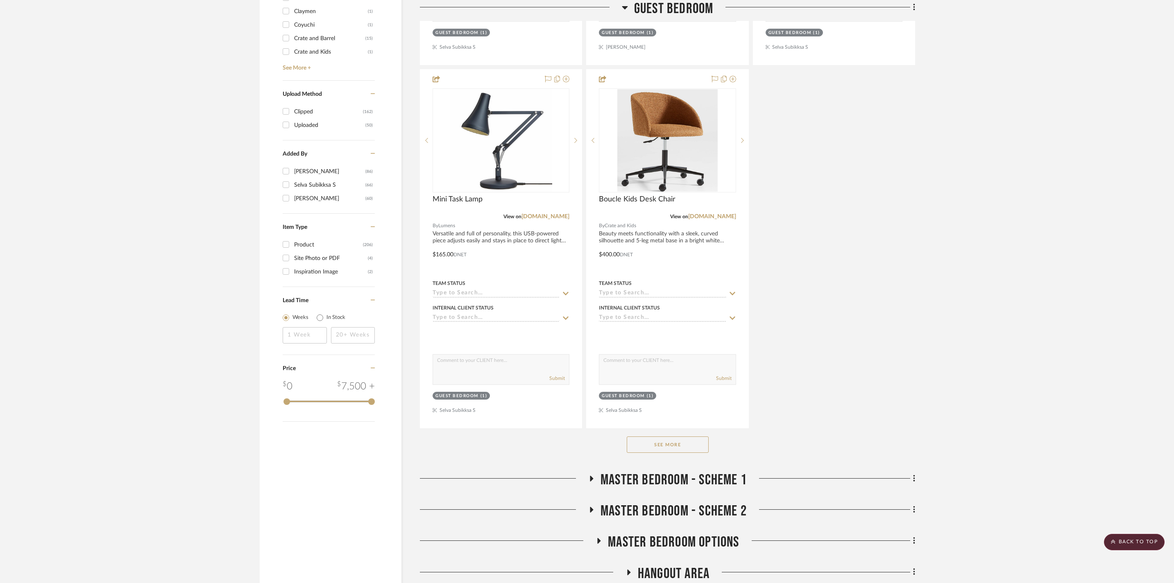
click at [670, 453] on button "See More" at bounding box center [668, 445] width 82 height 16
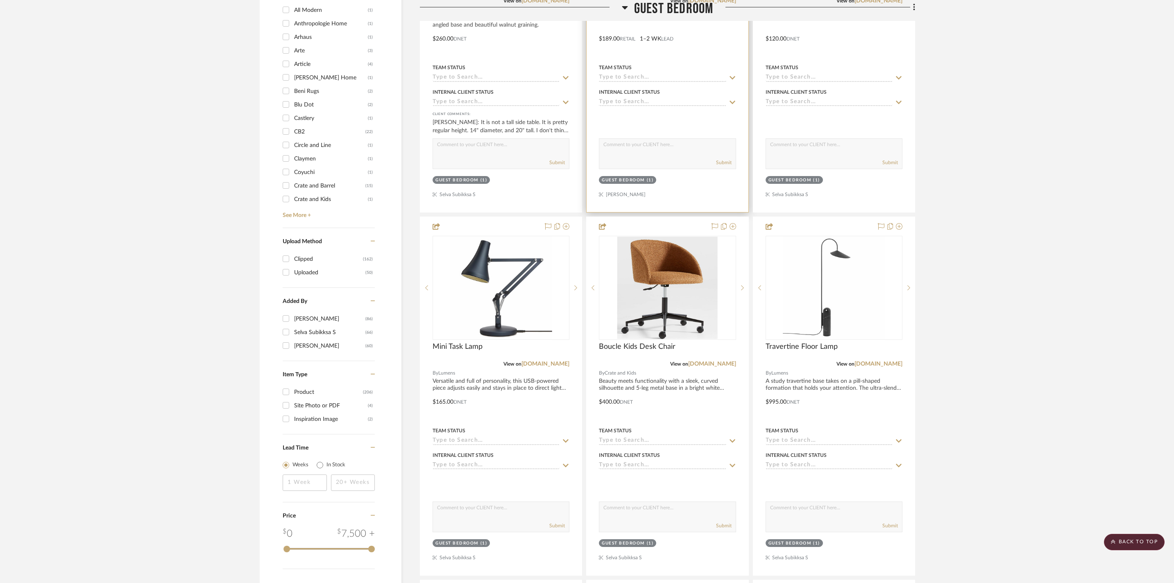
scroll to position [490, 0]
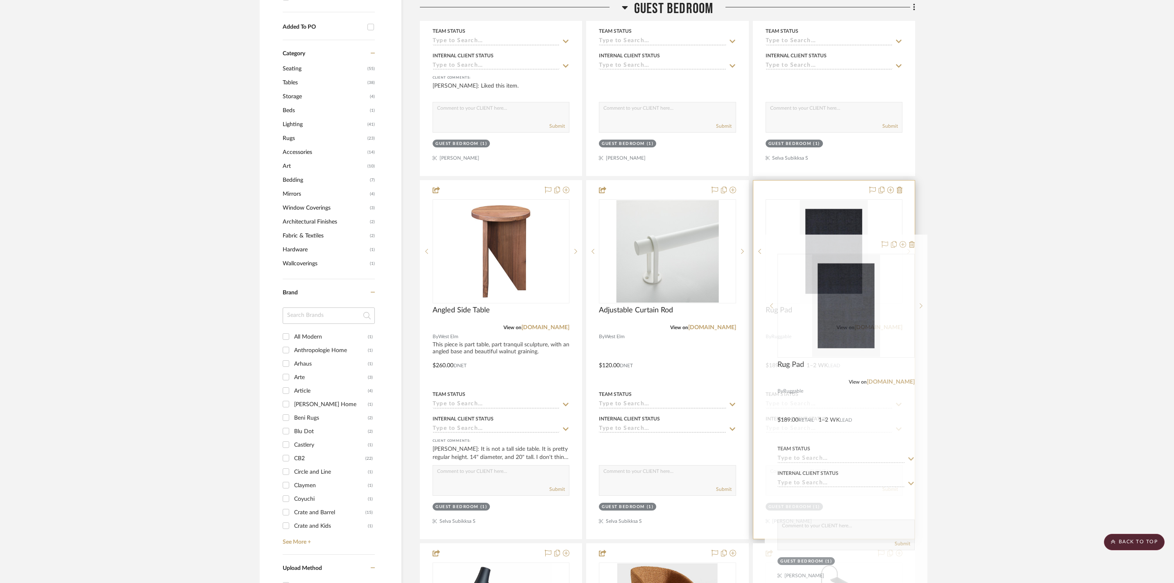
drag, startPoint x: 650, startPoint y: 248, endPoint x: 829, endPoint y: 290, distance: 183.4
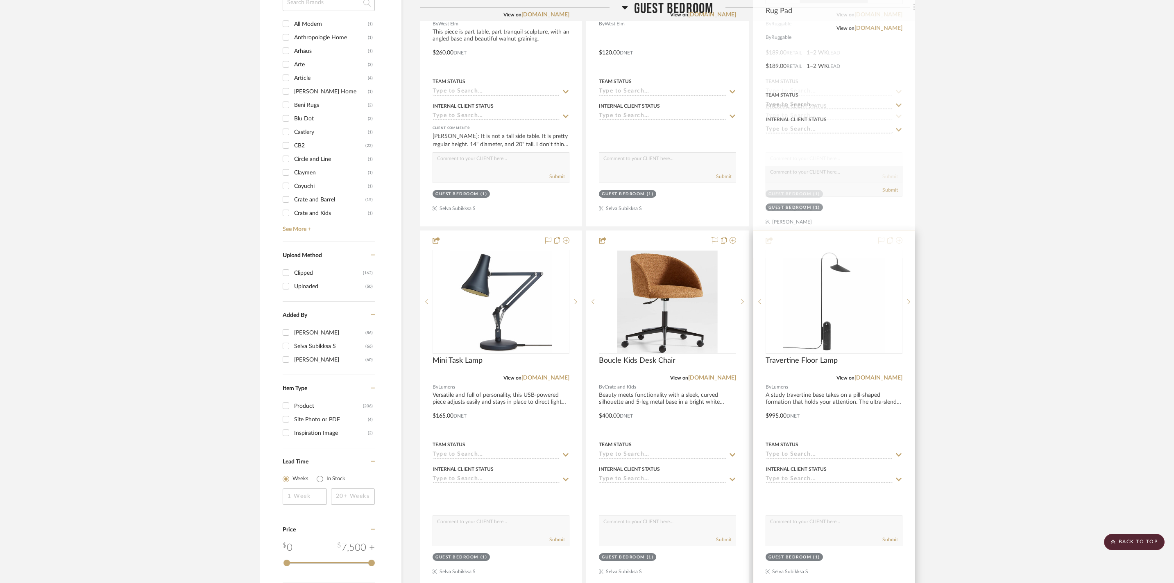
scroll to position [795, 0]
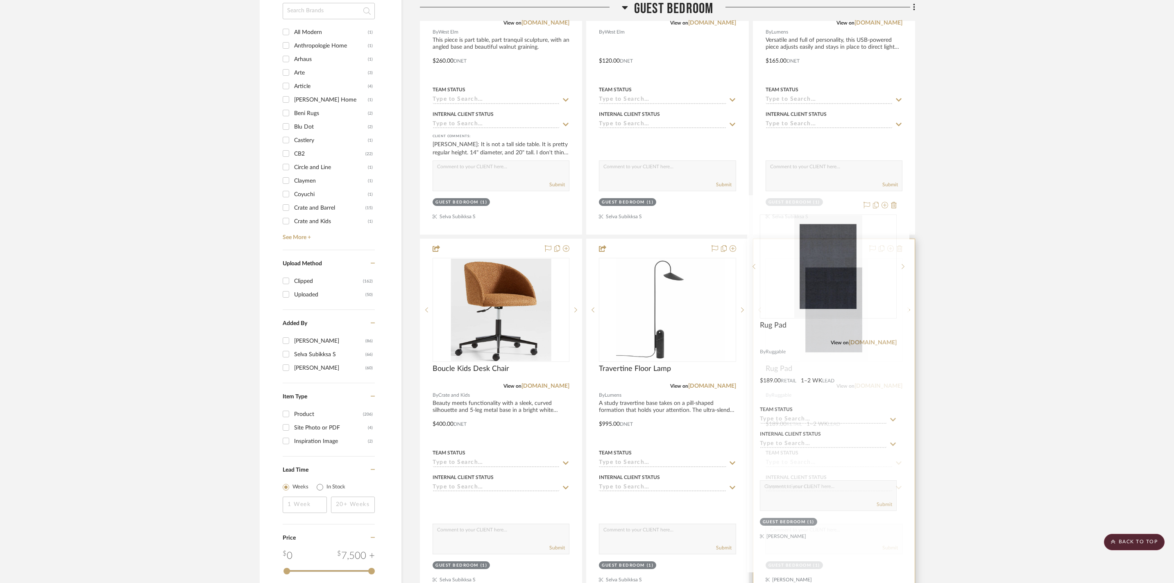
drag, startPoint x: 828, startPoint y: 49, endPoint x: 823, endPoint y: 365, distance: 315.5
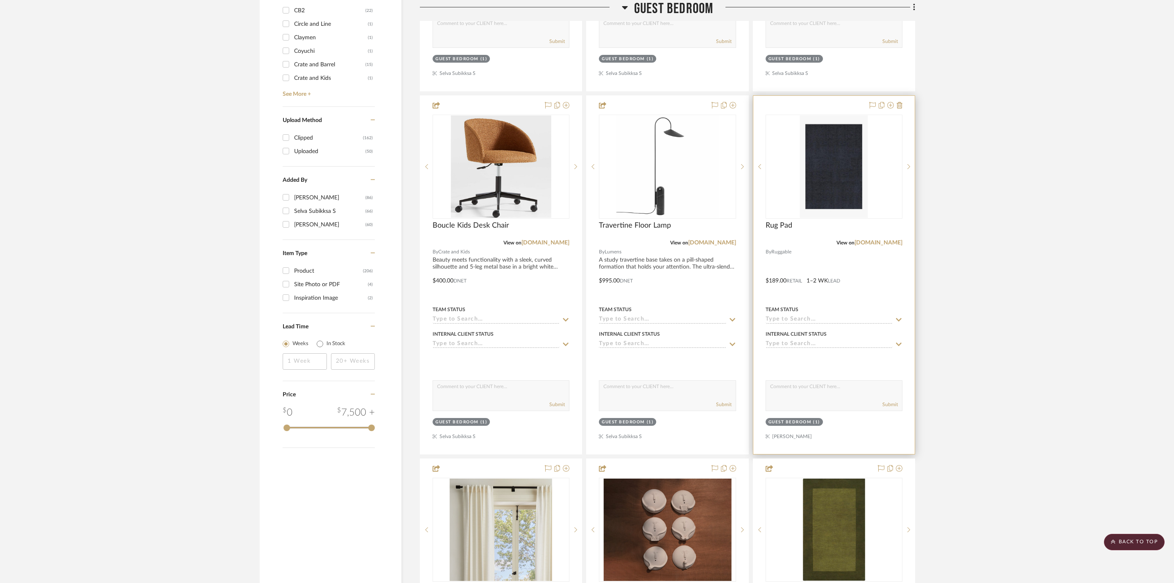
scroll to position [1067, 0]
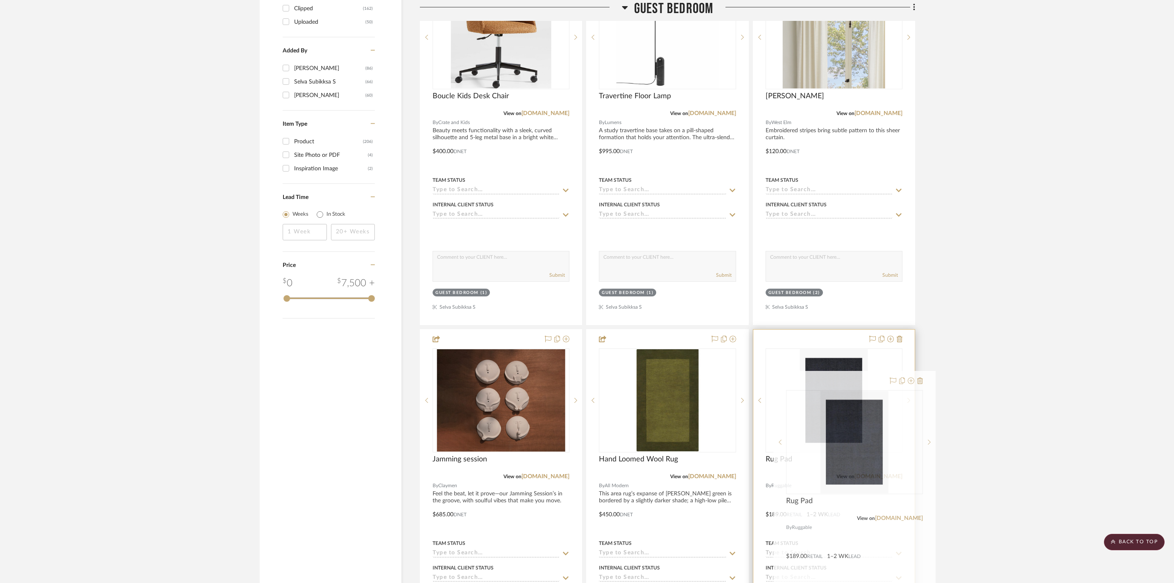
drag, startPoint x: 829, startPoint y: 91, endPoint x: 843, endPoint y: 461, distance: 370.6
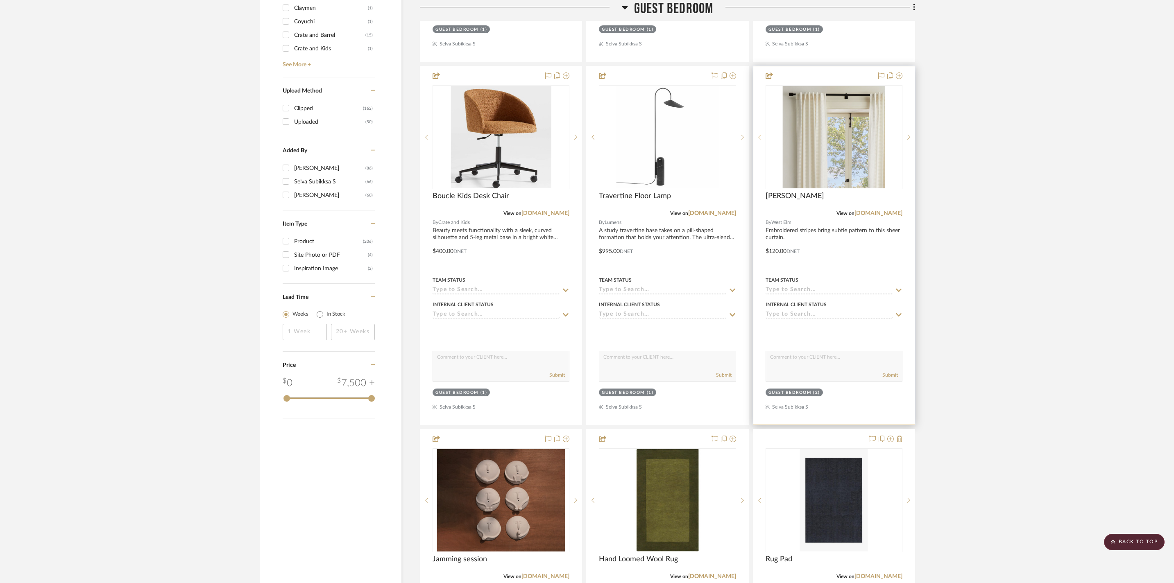
scroll to position [669, 0]
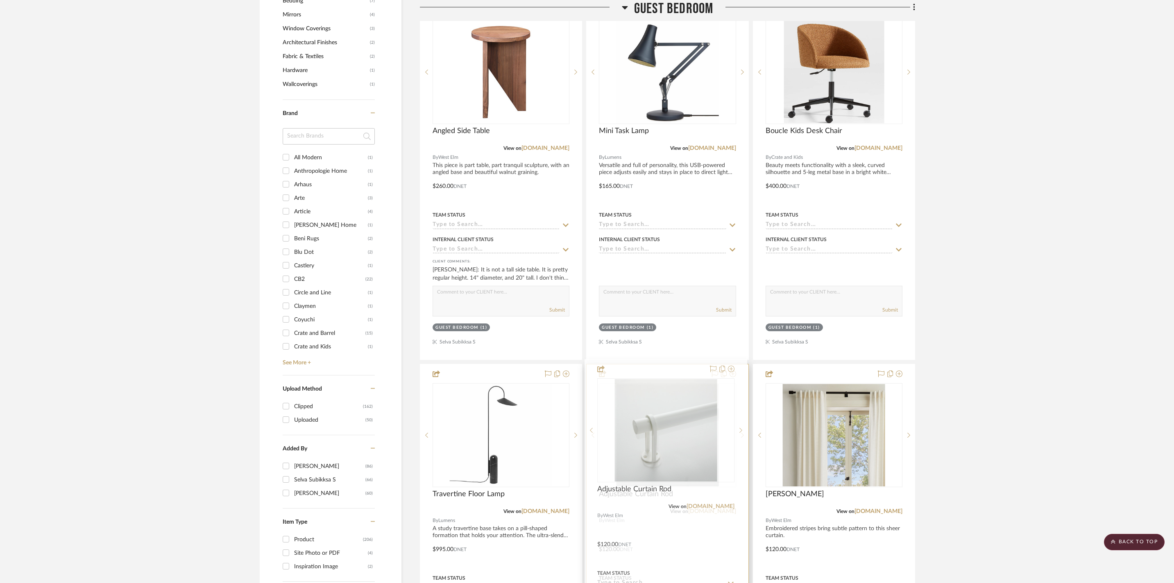
drag, startPoint x: 668, startPoint y: 129, endPoint x: 661, endPoint y: 462, distance: 333.5
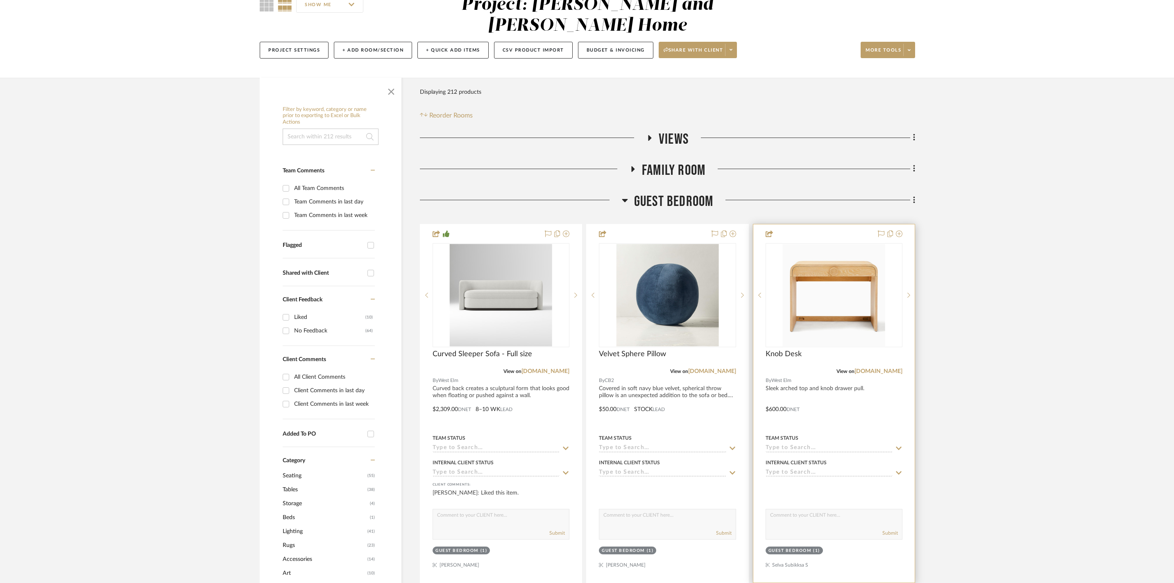
scroll to position [197, 0]
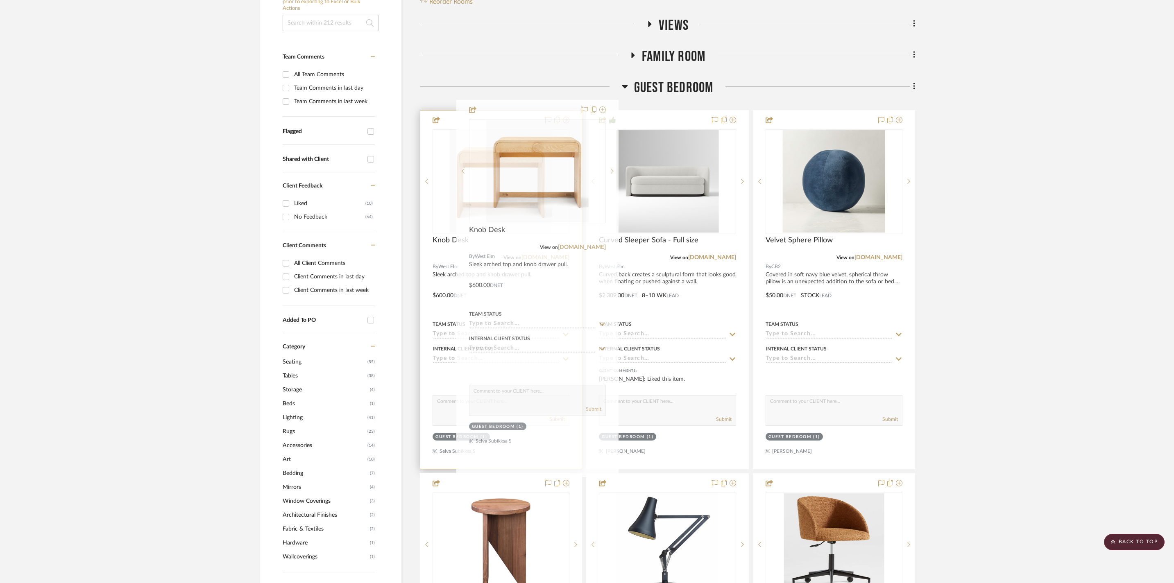
drag, startPoint x: 831, startPoint y: 195, endPoint x: 534, endPoint y: 189, distance: 296.6
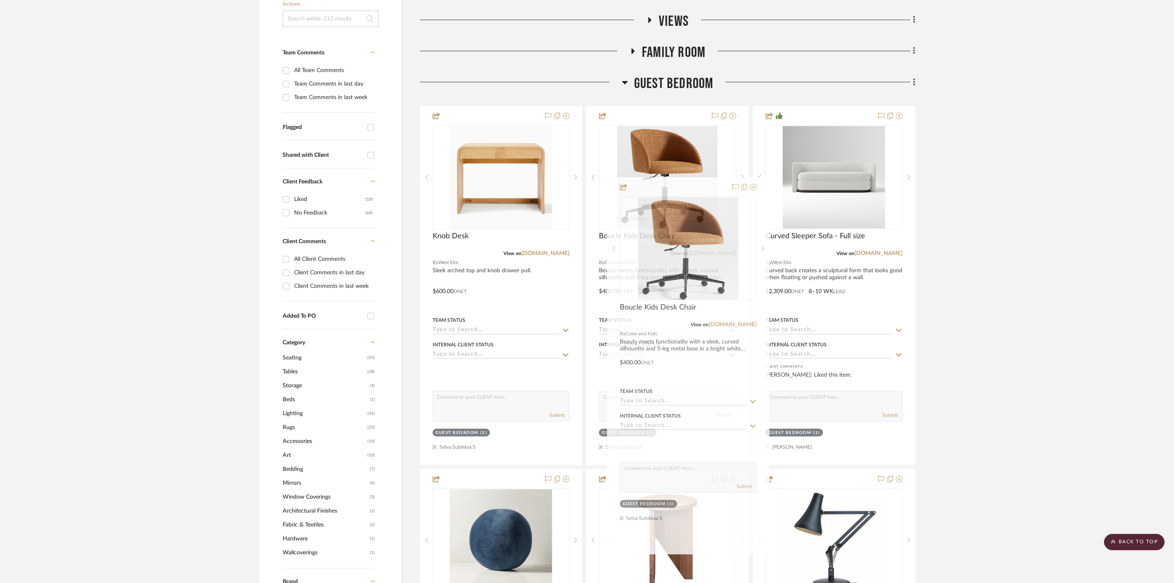
scroll to position [205, 0]
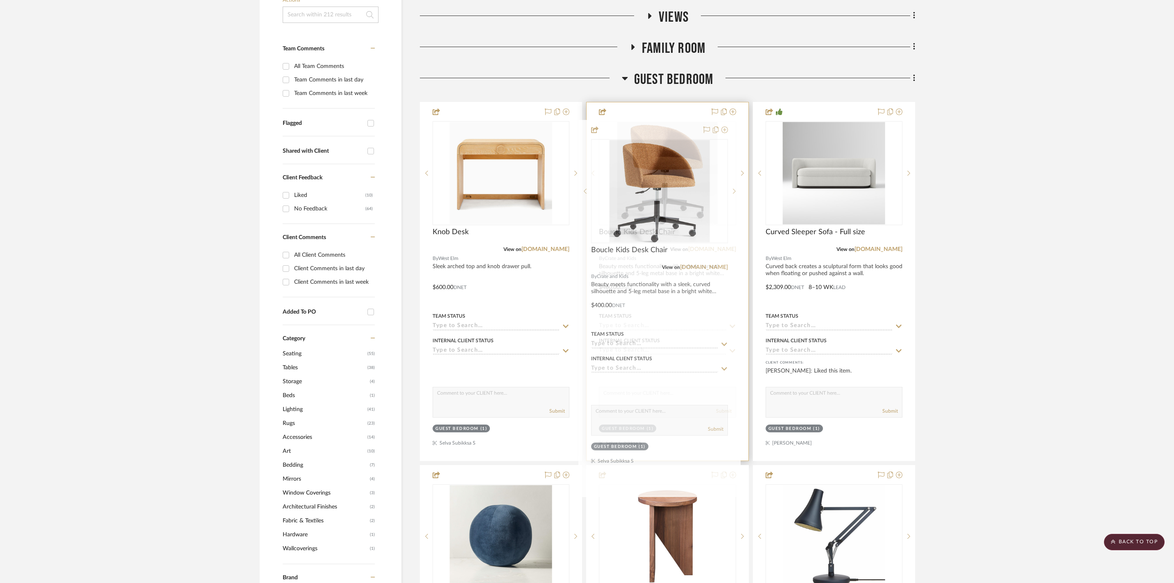
drag, startPoint x: 826, startPoint y: 531, endPoint x: 655, endPoint y: 180, distance: 390.2
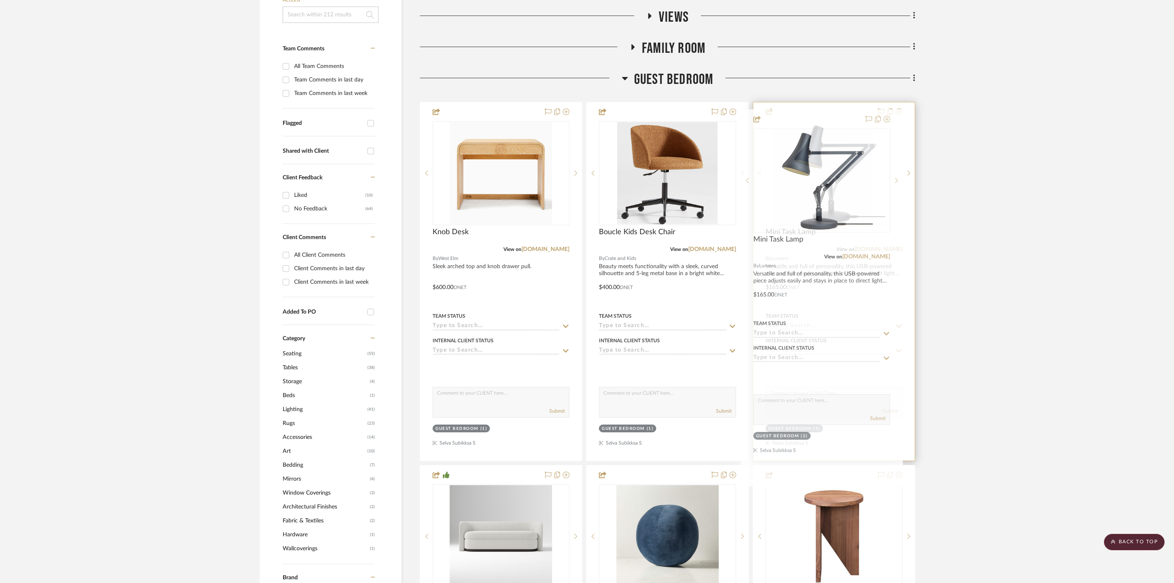
drag, startPoint x: 830, startPoint y: 521, endPoint x: 818, endPoint y: 152, distance: 368.9
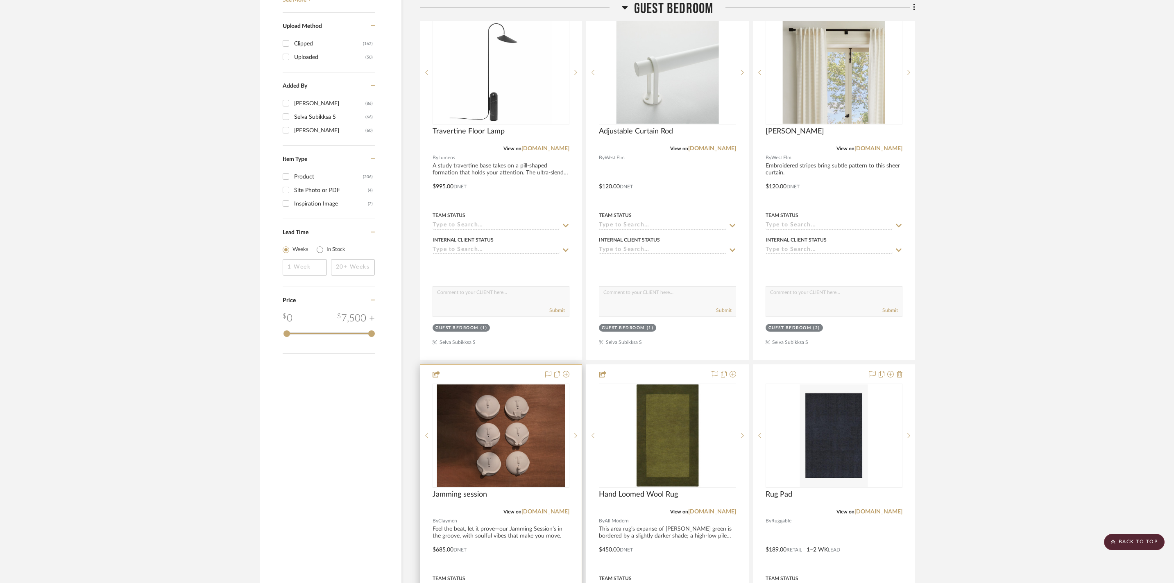
scroll to position [999, 0]
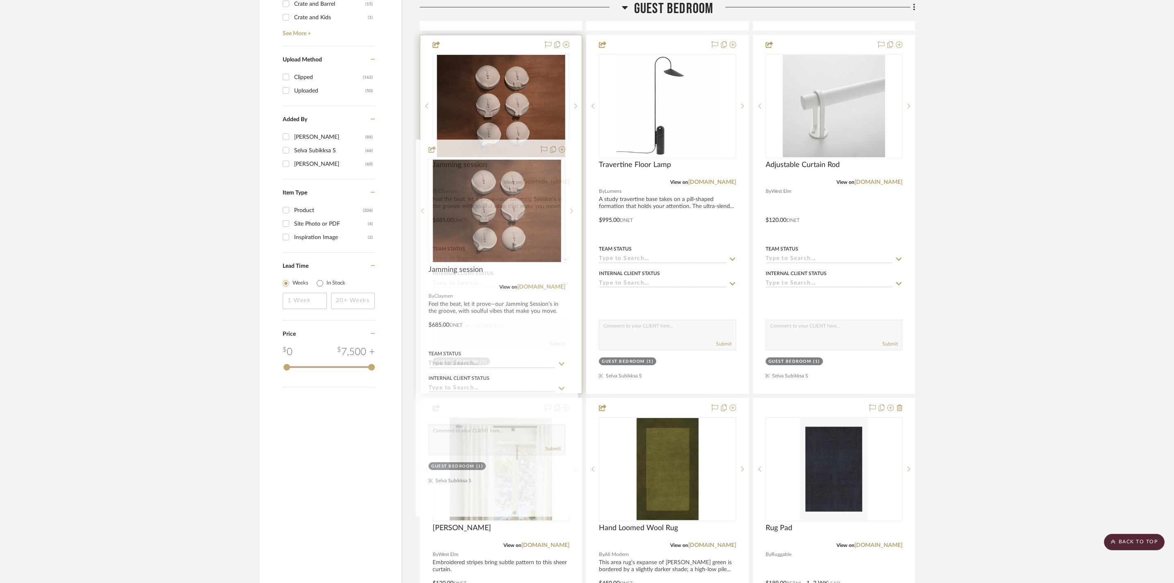
drag, startPoint x: 521, startPoint y: 509, endPoint x: 517, endPoint y: 201, distance: 308.1
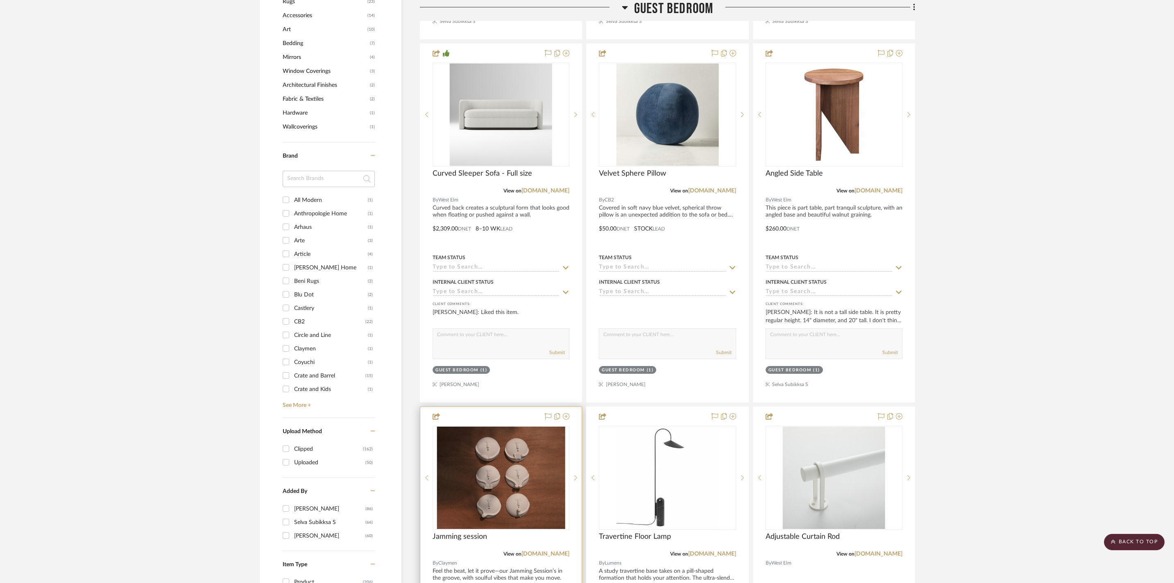
scroll to position [603, 0]
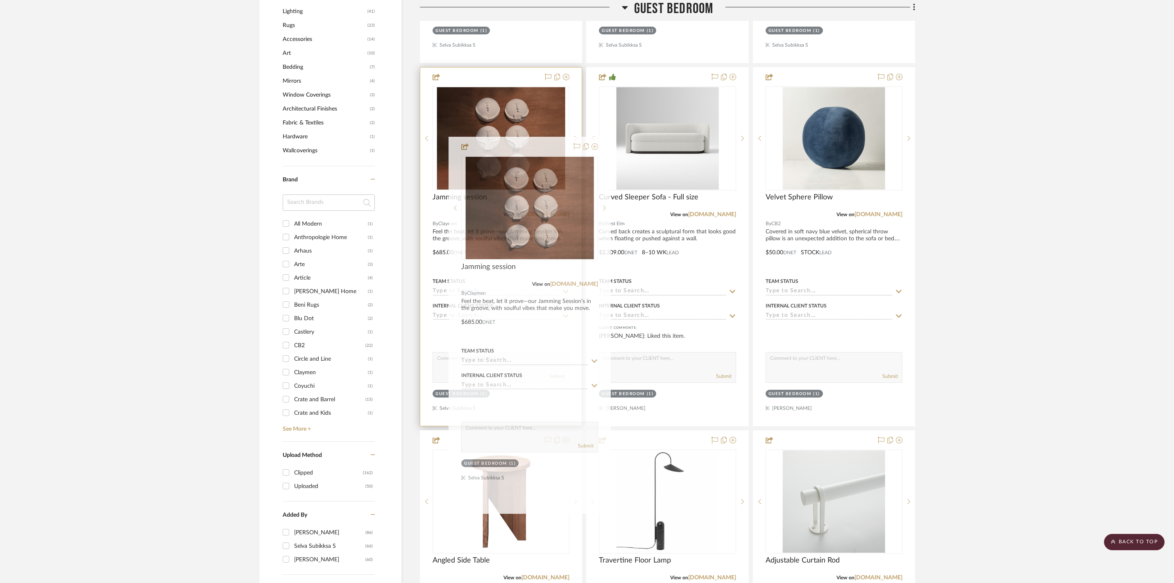
drag, startPoint x: 519, startPoint y: 511, endPoint x: 548, endPoint y: 185, distance: 327.3
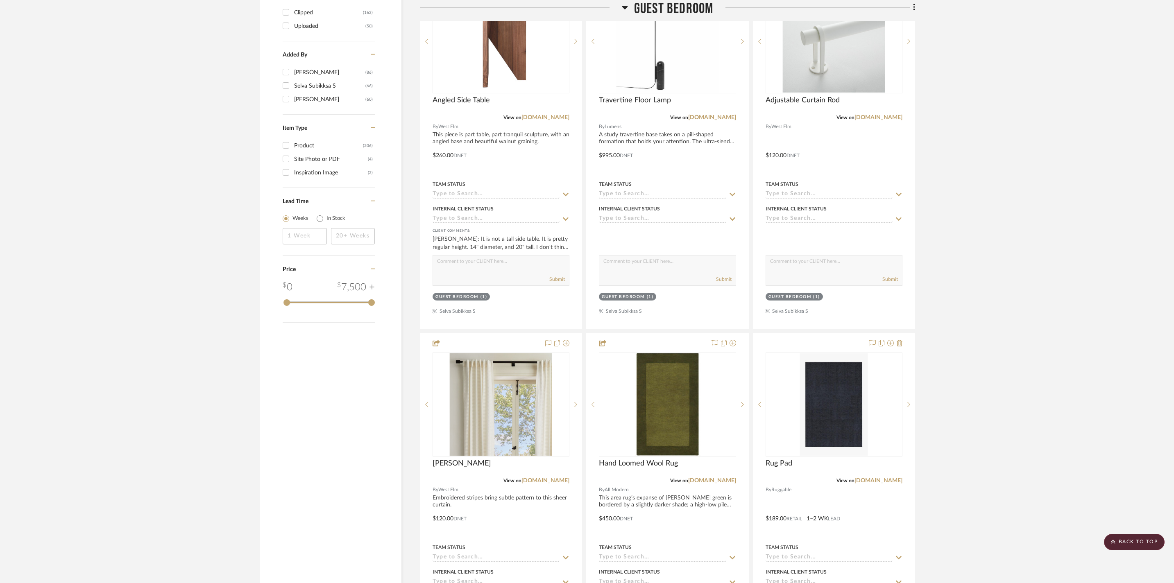
scroll to position [0, 0]
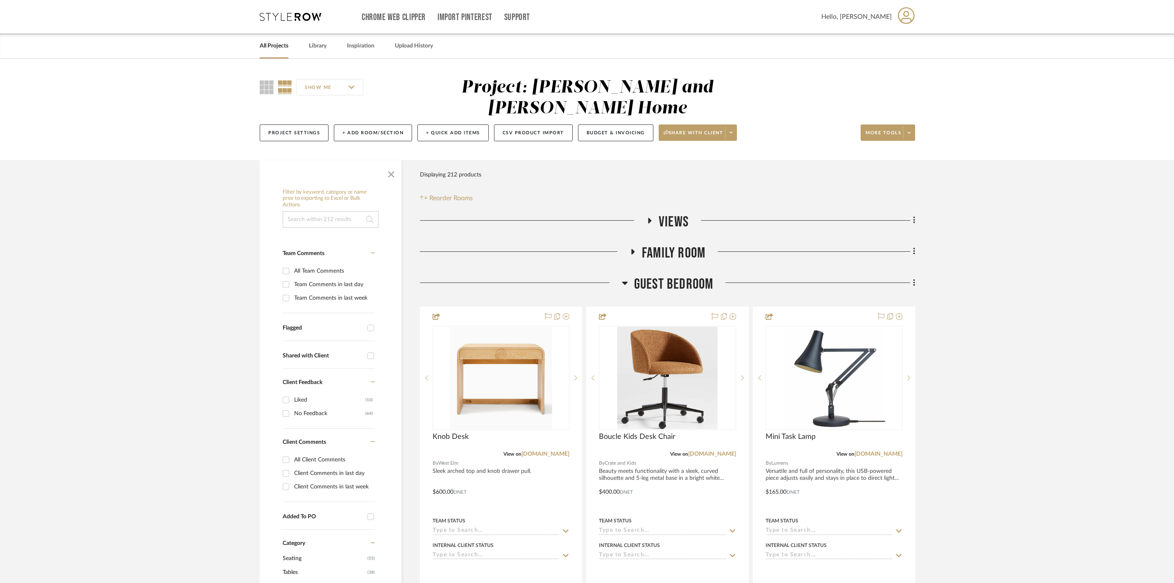
click at [624, 282] on icon at bounding box center [625, 283] width 6 height 10
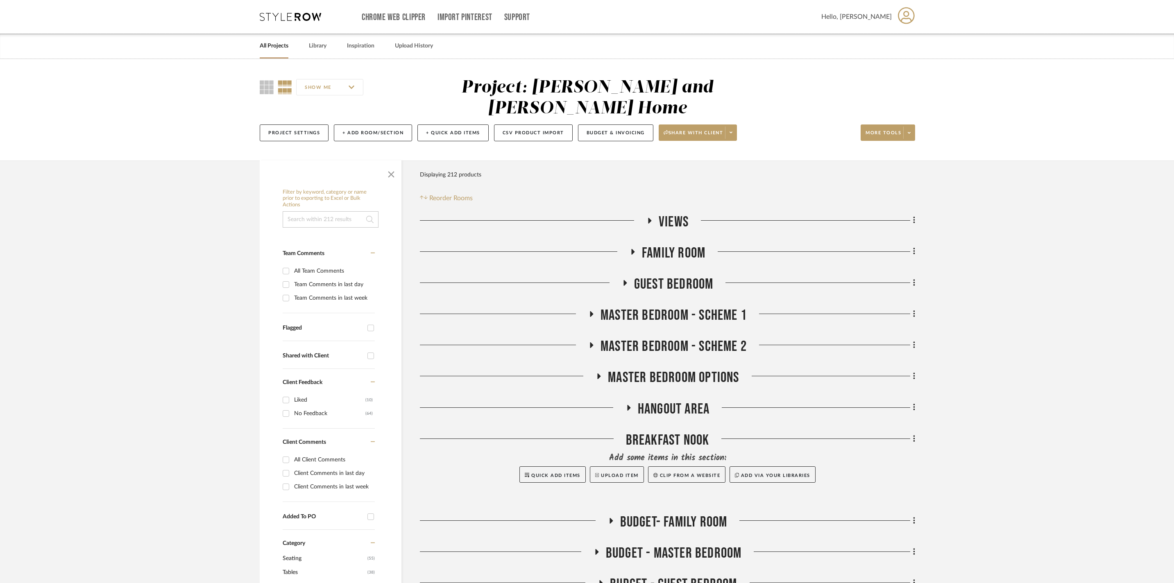
click at [635, 252] on fa-icon at bounding box center [633, 255] width 6 height 12
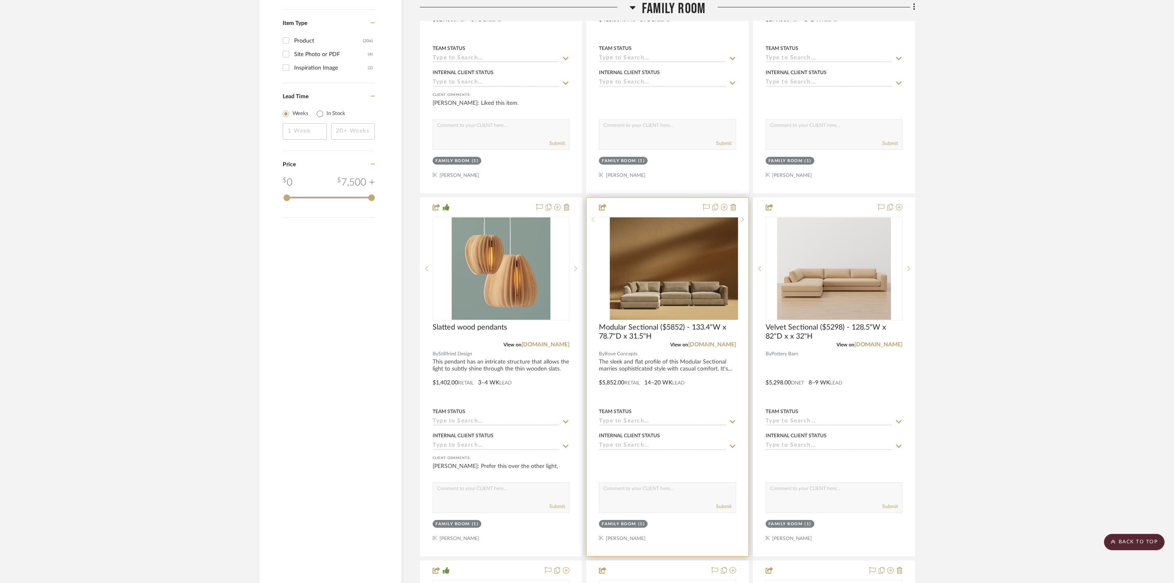
scroll to position [1172, 0]
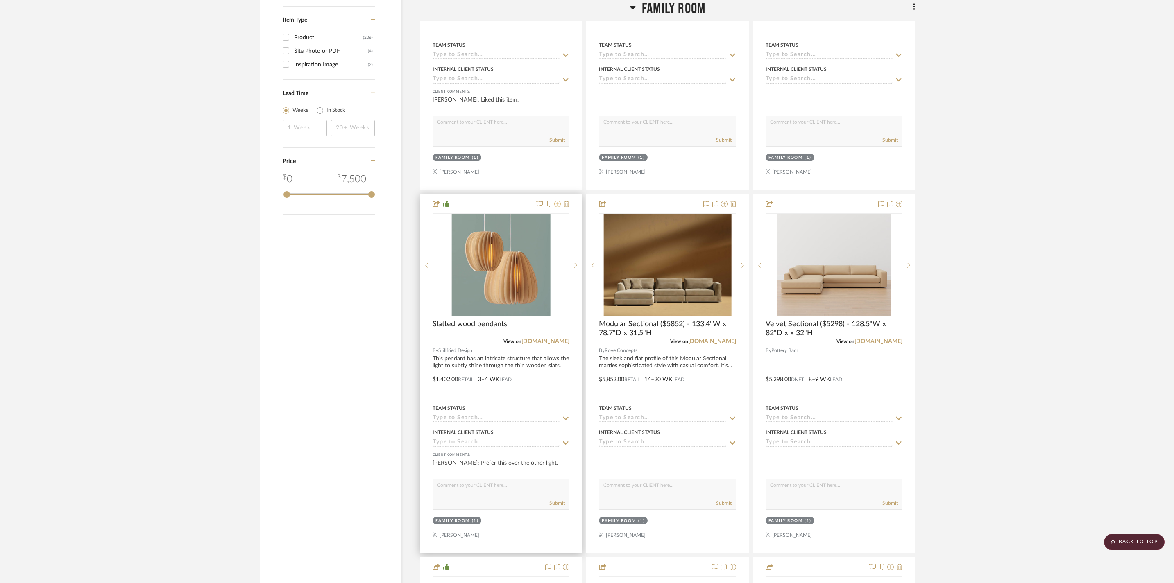
click at [558, 207] on icon at bounding box center [557, 204] width 7 height 7
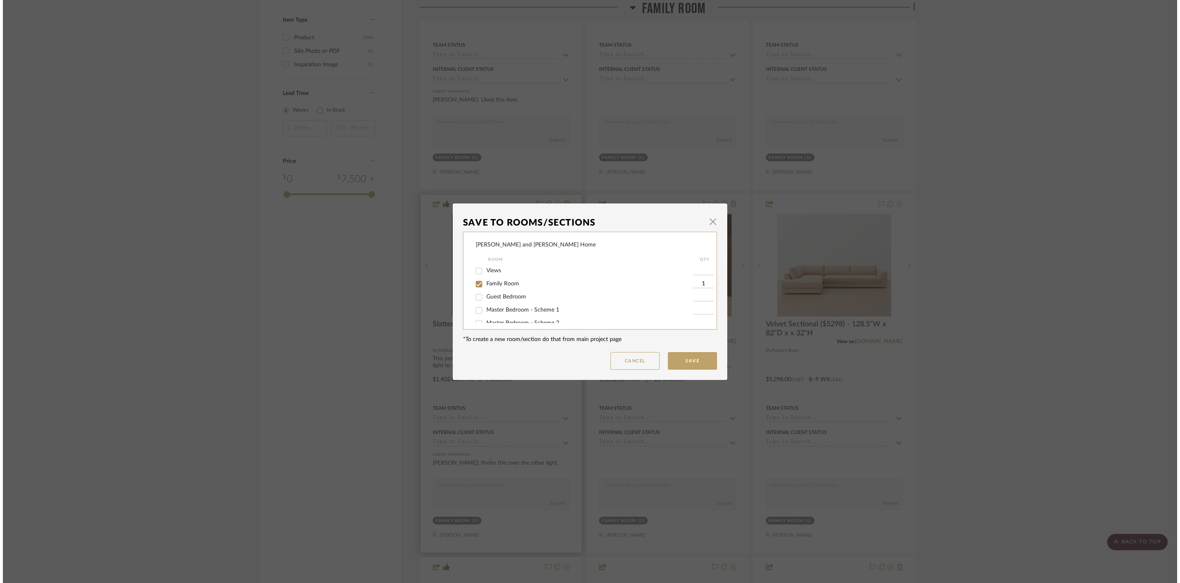
scroll to position [0, 0]
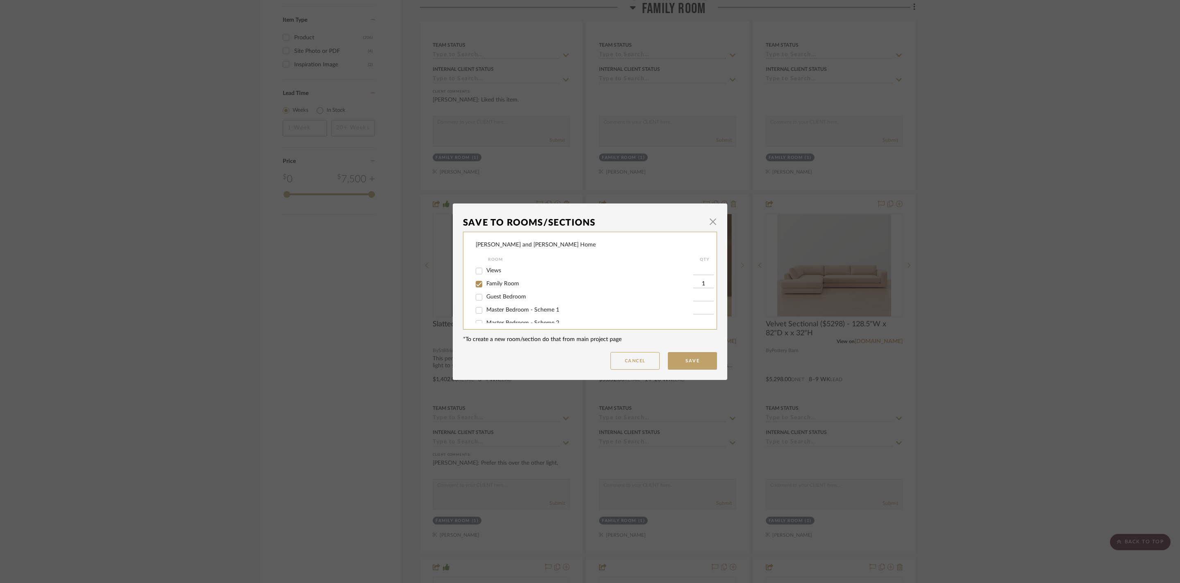
click at [498, 287] on span "Family Room" at bounding box center [502, 284] width 33 height 6
click at [485, 288] on input "Family Room" at bounding box center [478, 284] width 13 height 13
checkbox input "false"
click at [697, 356] on button "Save" at bounding box center [692, 361] width 49 height 18
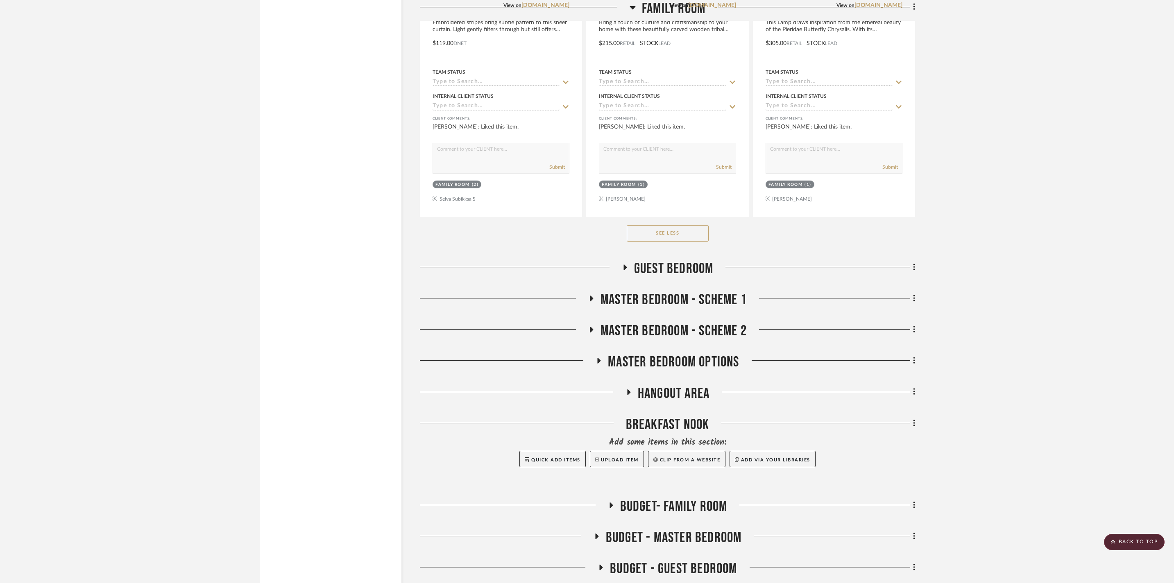
scroll to position [2858, 0]
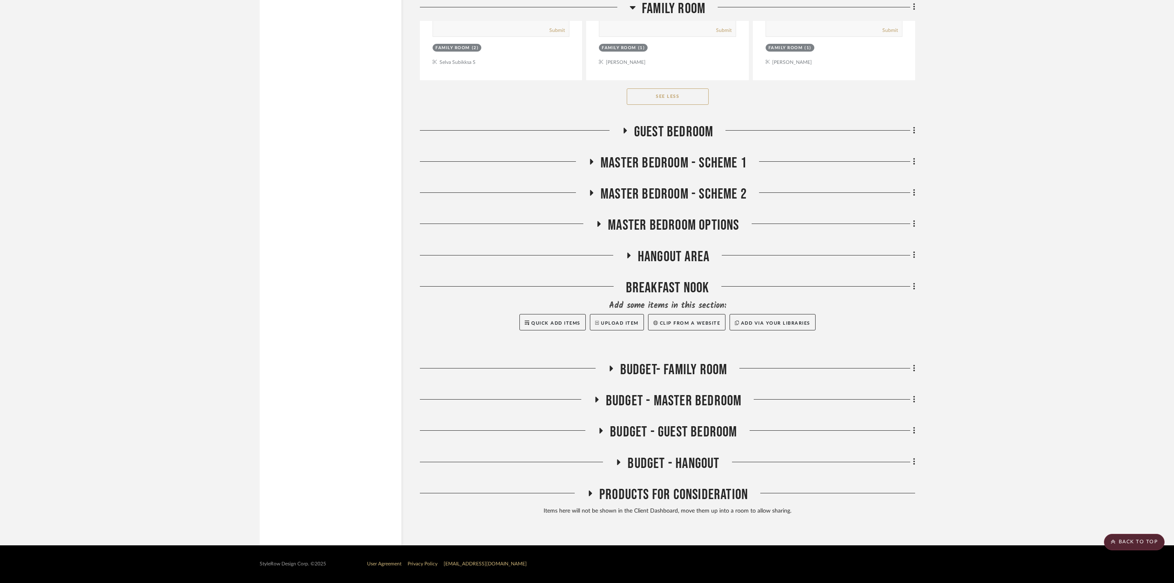
click at [651, 99] on button "See Less" at bounding box center [668, 96] width 82 height 16
click at [664, 94] on button "See More" at bounding box center [668, 96] width 82 height 16
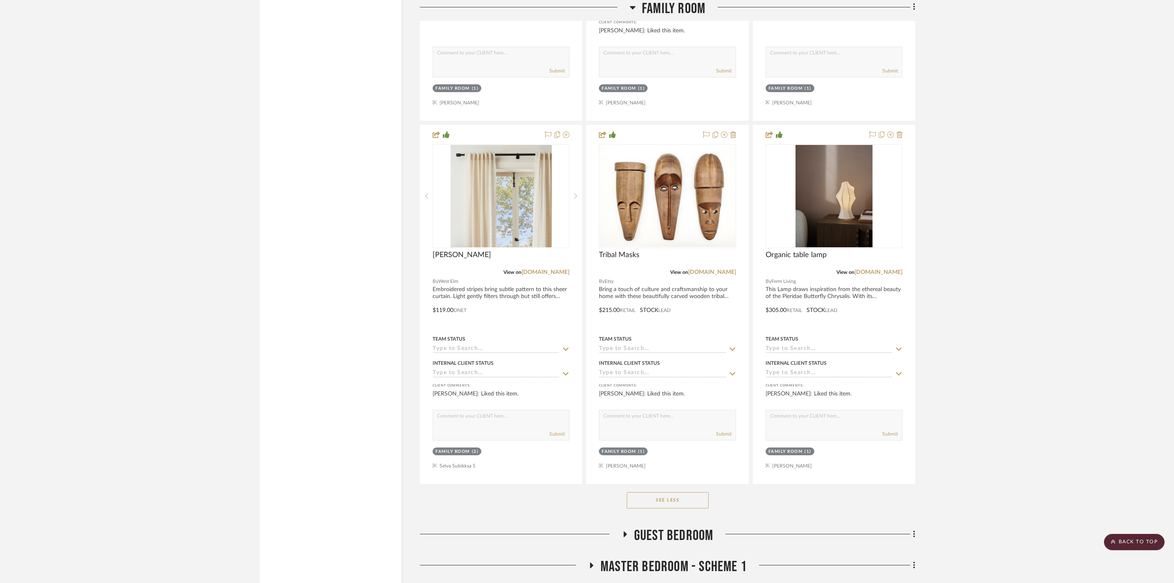
scroll to position [2858, 0]
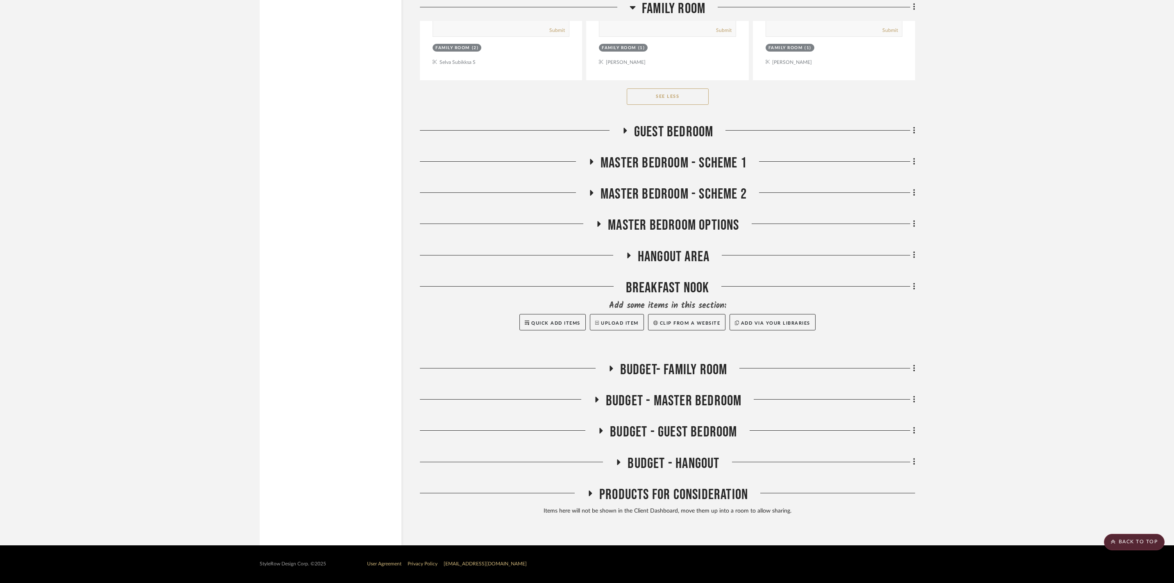
click at [628, 123] on h3 "Guest Bedroom" at bounding box center [668, 132] width 92 height 18
